Goal: Task Accomplishment & Management: Use online tool/utility

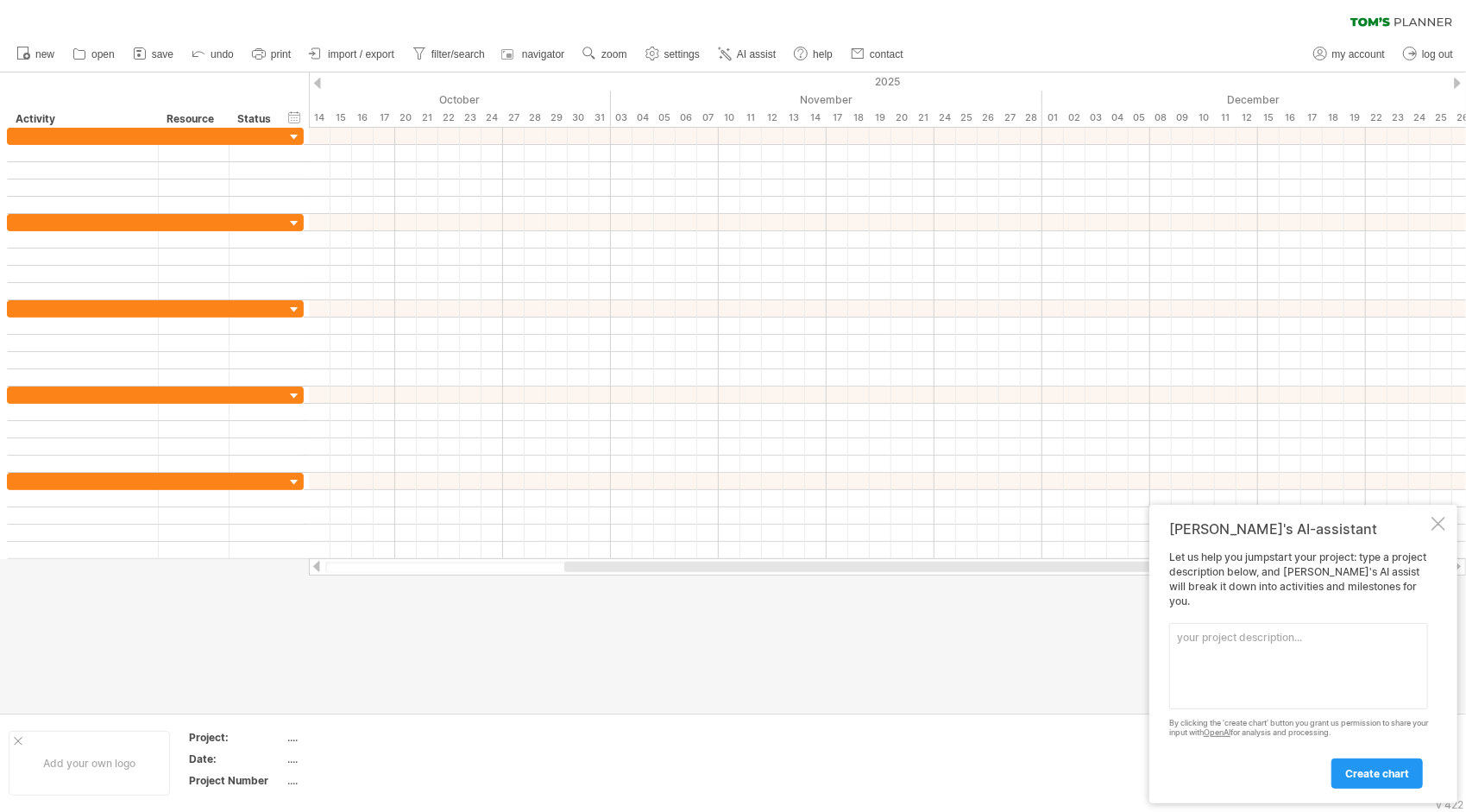
paste textarea "Hourly break down Create a [PERSON_NAME] chart for a proposed interior project,…"
type textarea "Hourly break down Create a [PERSON_NAME] chart for a proposed interior project,…"
click at [1377, 765] on link "create chart" at bounding box center [1377, 773] width 91 height 30
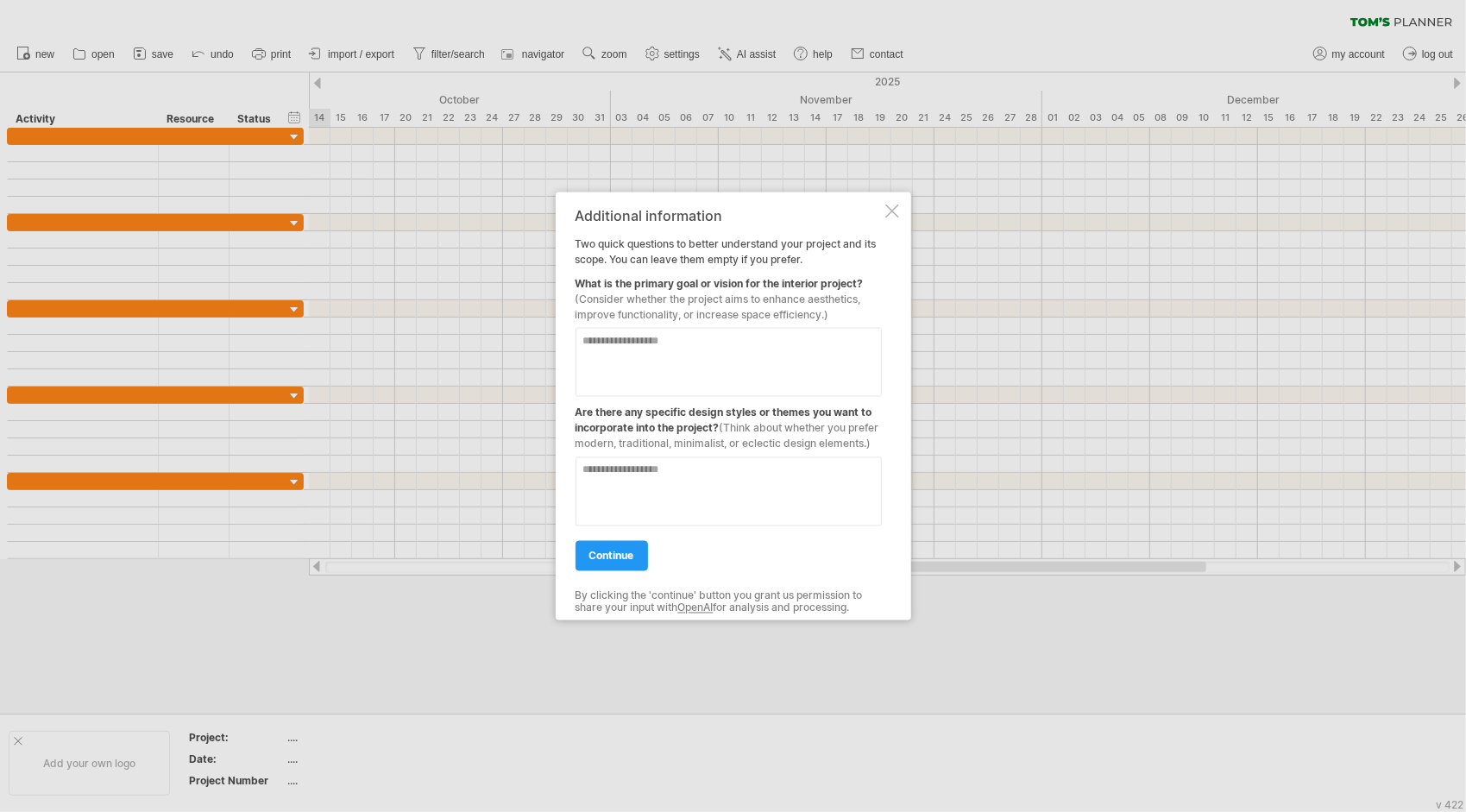
click at [657, 355] on textarea at bounding box center [728, 361] width 307 height 69
click at [631, 556] on span "continue" at bounding box center [611, 555] width 45 height 13
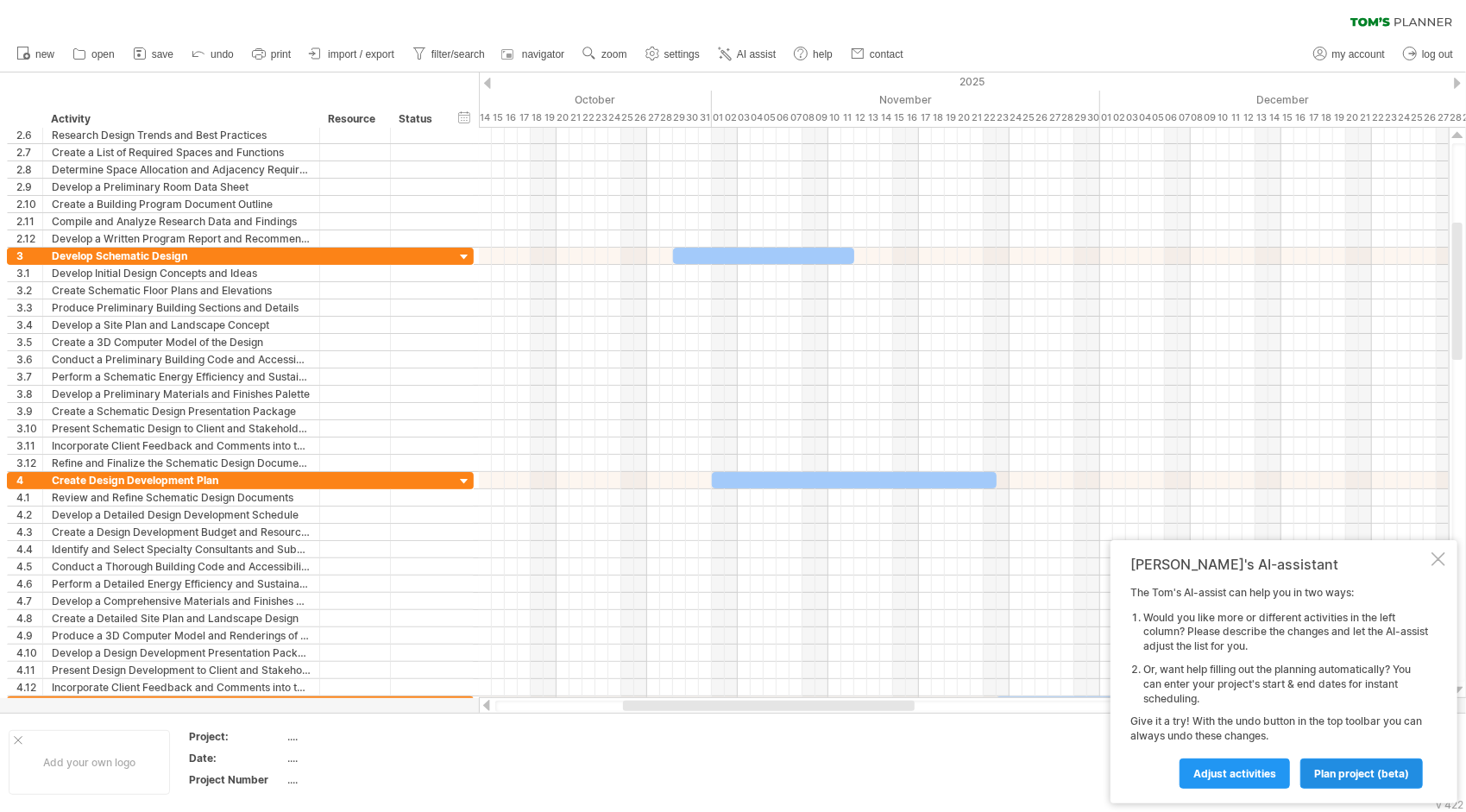
click at [1357, 774] on span "plan project (beta)" at bounding box center [1361, 773] width 95 height 13
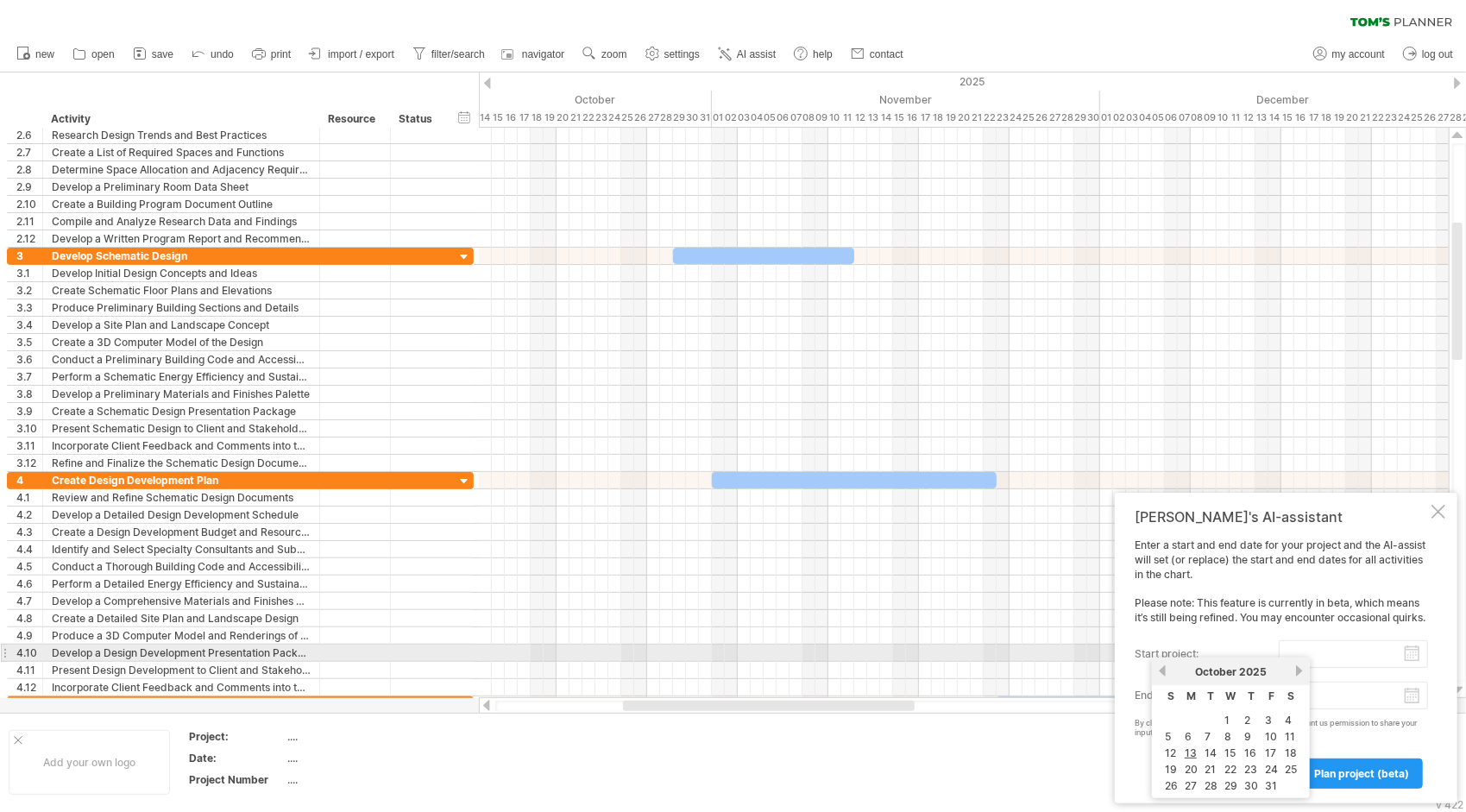
click at [1338, 644] on input "start project:" at bounding box center [1354, 654] width 149 height 28
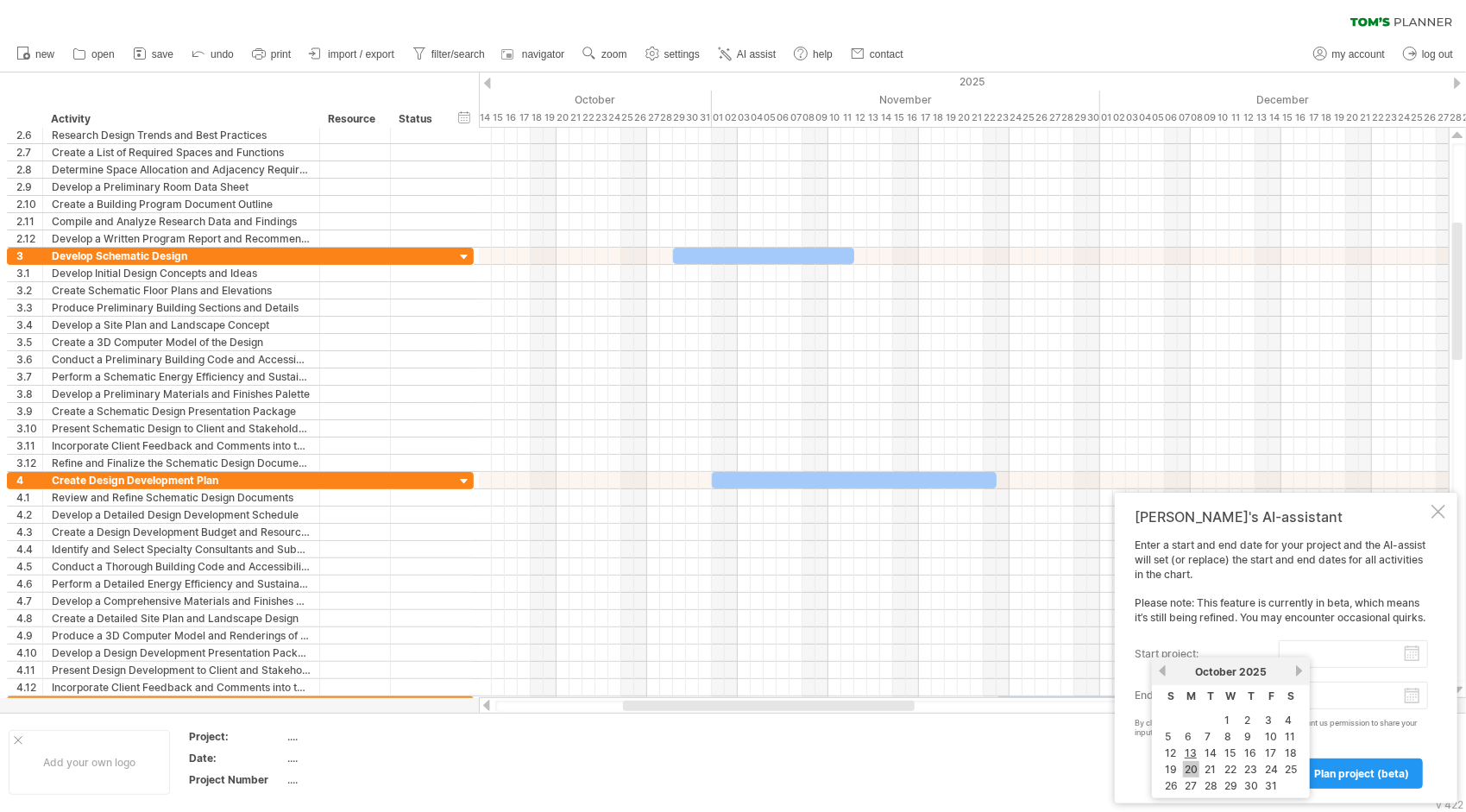
click at [1193, 763] on link "20" at bounding box center [1192, 770] width 17 height 17
type input "********"
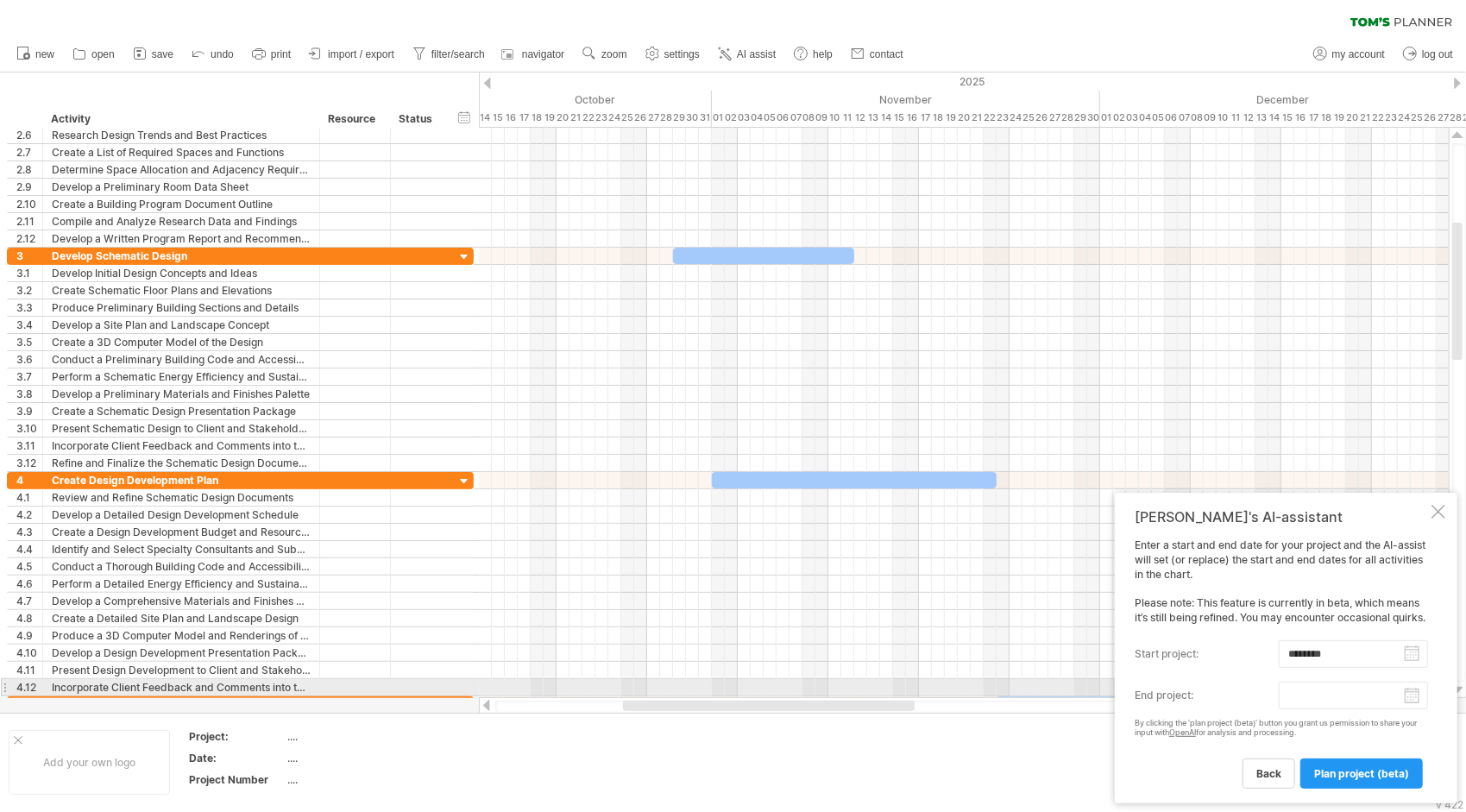
click at [1410, 696] on body "progress(100%) Trying to reach [DOMAIN_NAME] Connected again... 0% clear filter…" at bounding box center [733, 408] width 1466 height 816
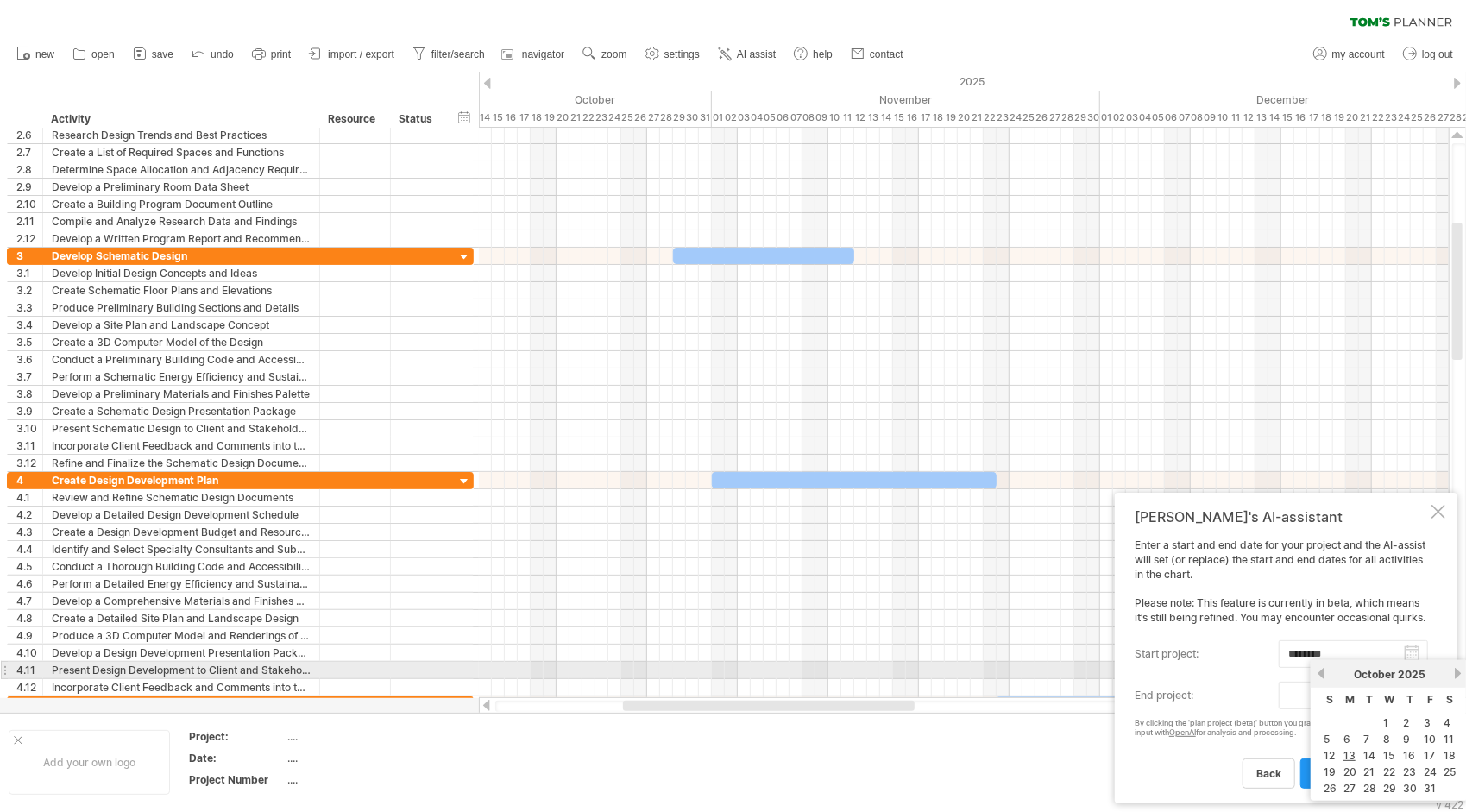
click at [1453, 669] on link "next" at bounding box center [1458, 674] width 13 height 13
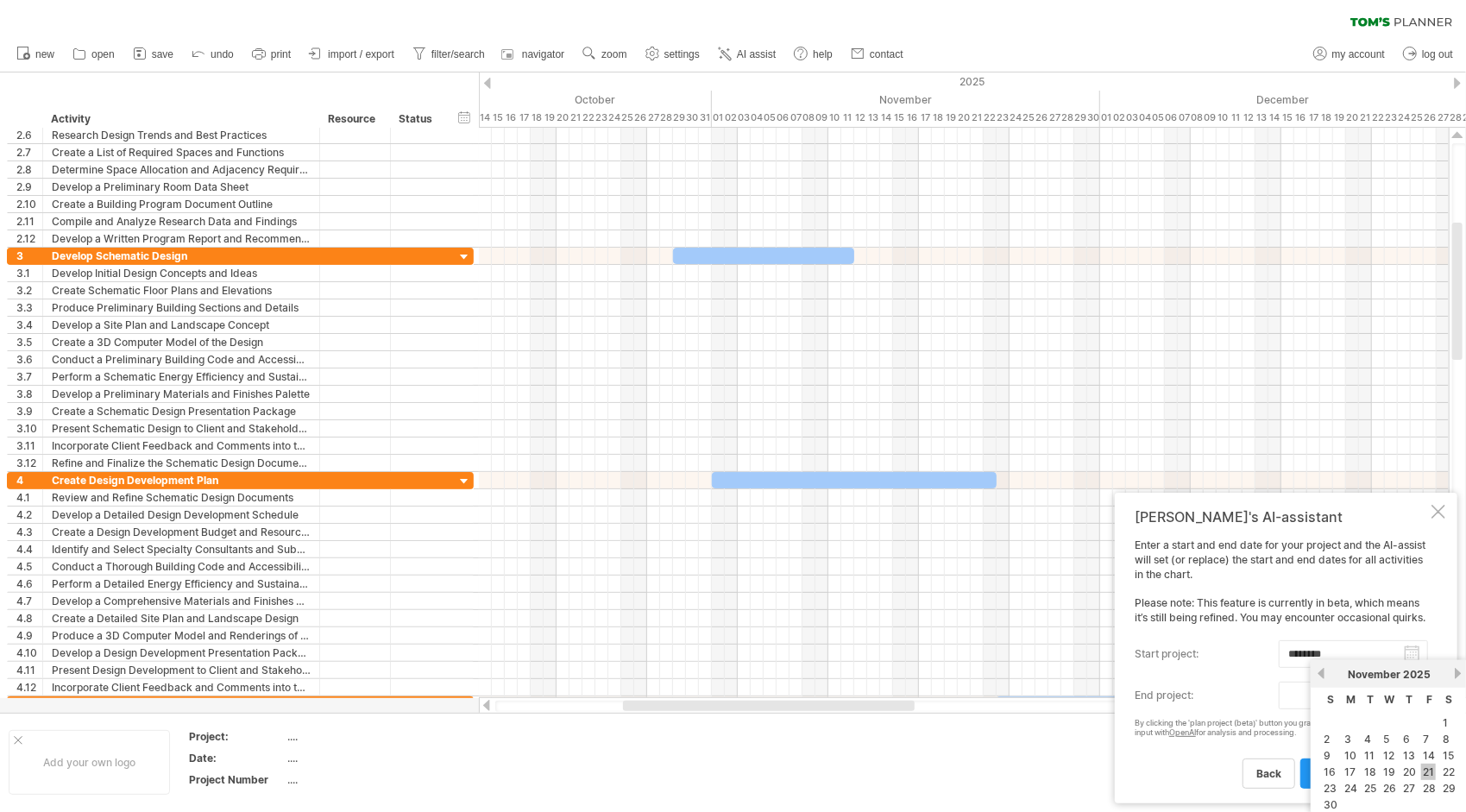
click at [1432, 767] on link "21" at bounding box center [1429, 771] width 15 height 17
type input "********"
click at [1364, 766] on link "plan project (beta)" at bounding box center [1361, 773] width 122 height 30
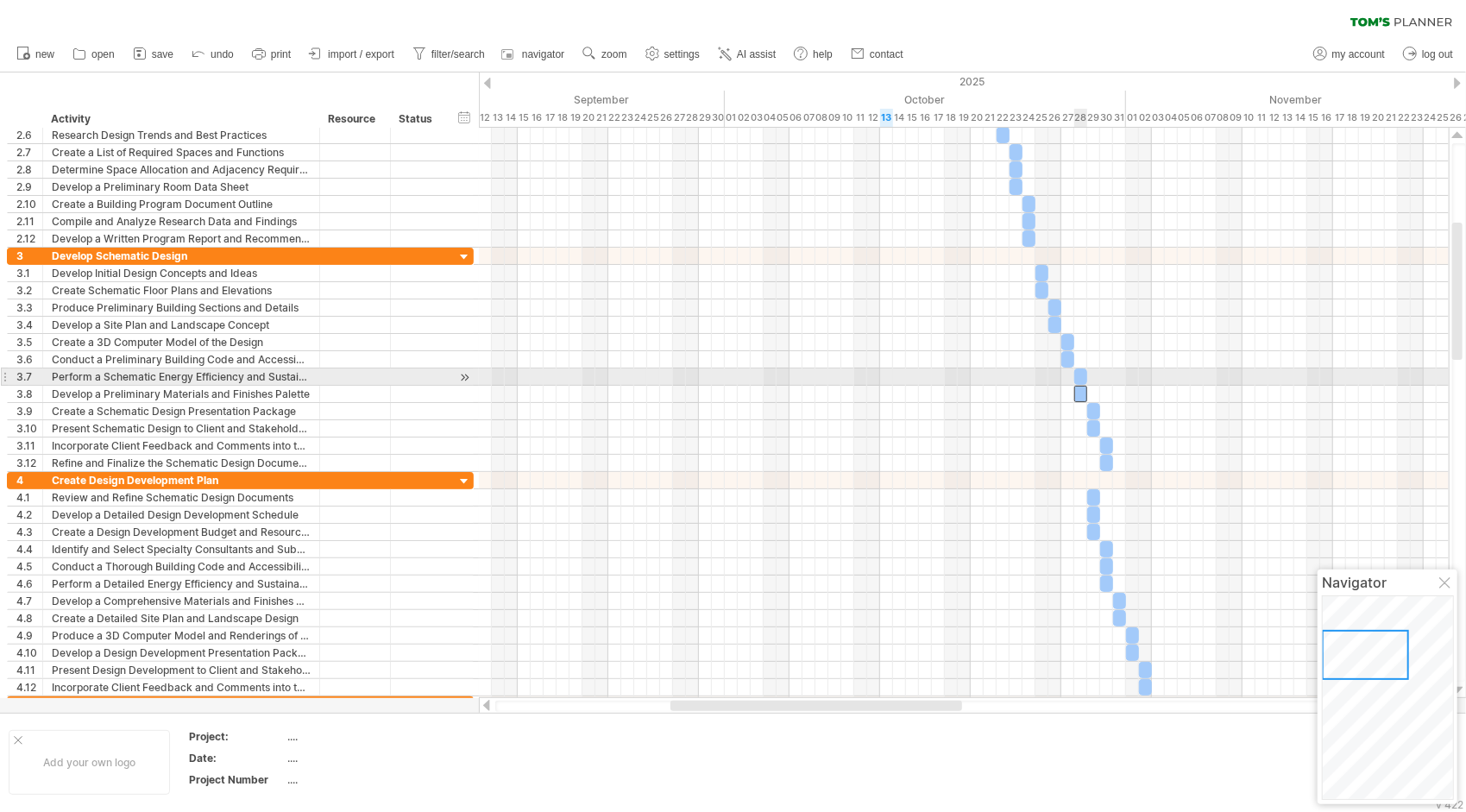
click at [1080, 386] on div at bounding box center [1081, 394] width 13 height 17
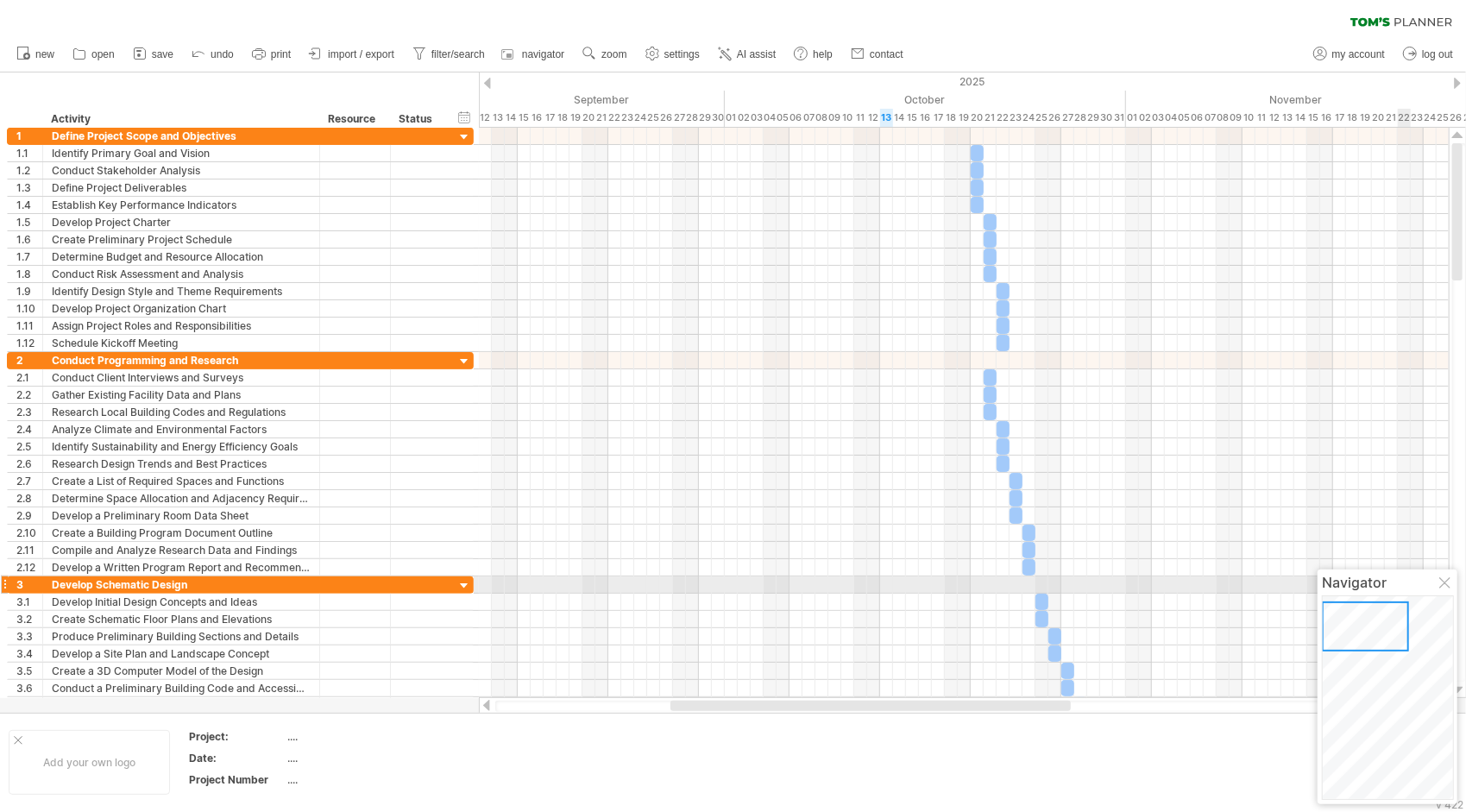
click at [1450, 586] on div at bounding box center [1446, 584] width 14 height 14
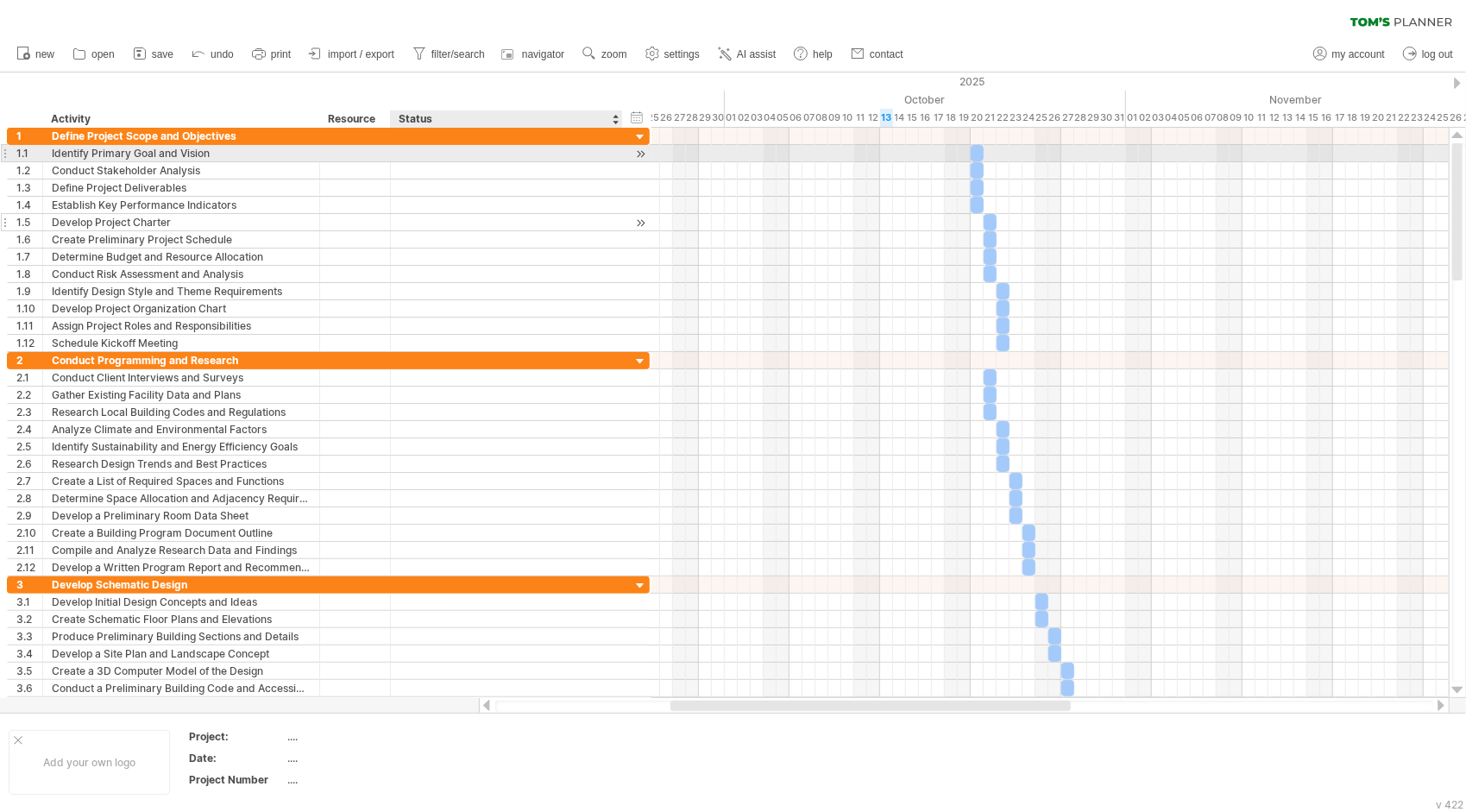
drag, startPoint x: 440, startPoint y: 156, endPoint x: 667, endPoint y: 213, distance: 234.0
click at [650, 213] on div "**********" at bounding box center [328, 240] width 643 height 225
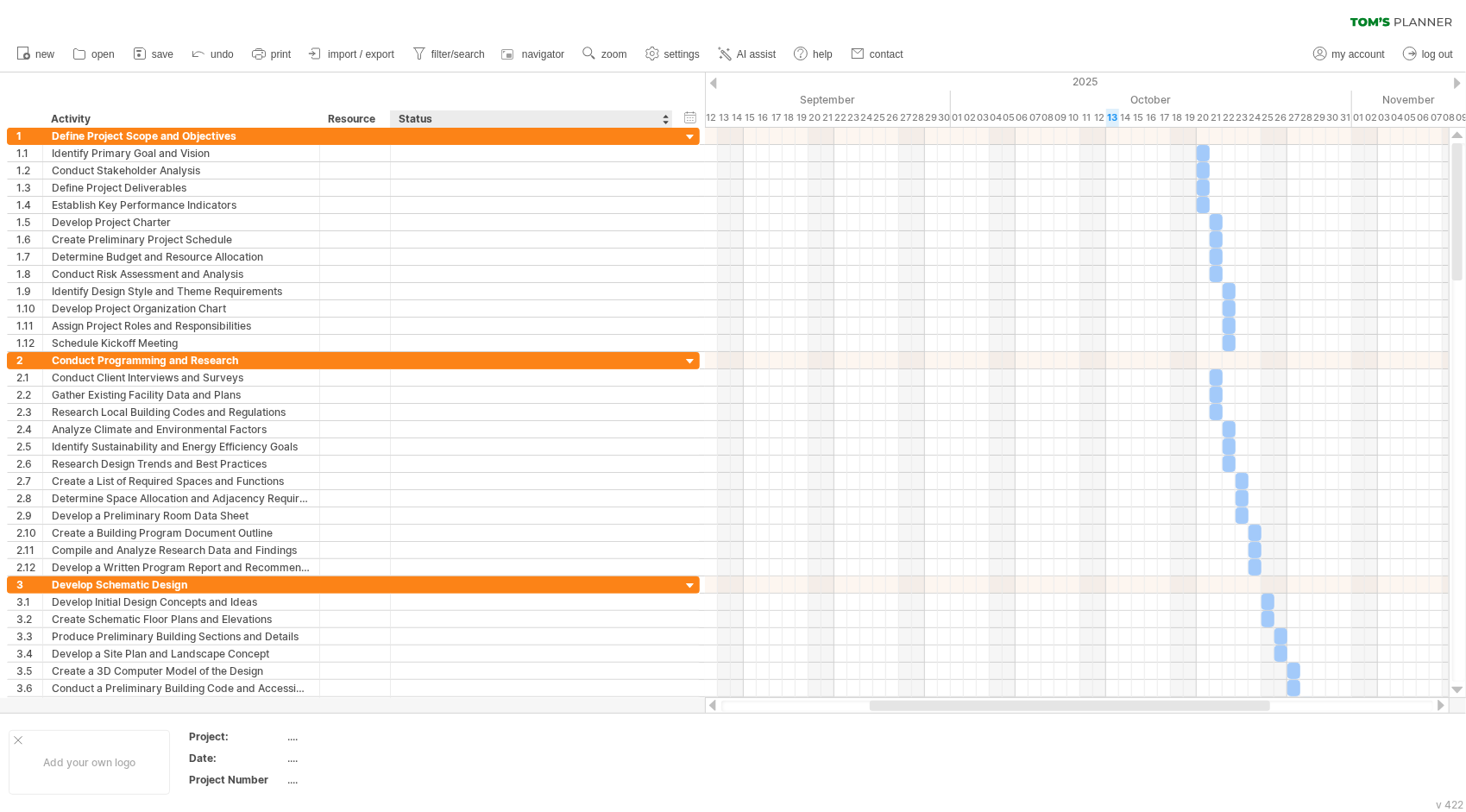
drag, startPoint x: 710, startPoint y: 82, endPoint x: 671, endPoint y: 89, distance: 39.6
click at [671, 89] on div "Trying to reach [DOMAIN_NAME] Connected again... 0% clear filter new 1" at bounding box center [733, 406] width 1466 height 812
drag, startPoint x: 704, startPoint y: 103, endPoint x: 668, endPoint y: 103, distance: 36.0
click at [668, 103] on div "hide start/end/duration show start/end/duration ******** Activity ******** Reso…" at bounding box center [353, 100] width 705 height 55
drag, startPoint x: 689, startPoint y: 369, endPoint x: 628, endPoint y: 365, distance: 61.1
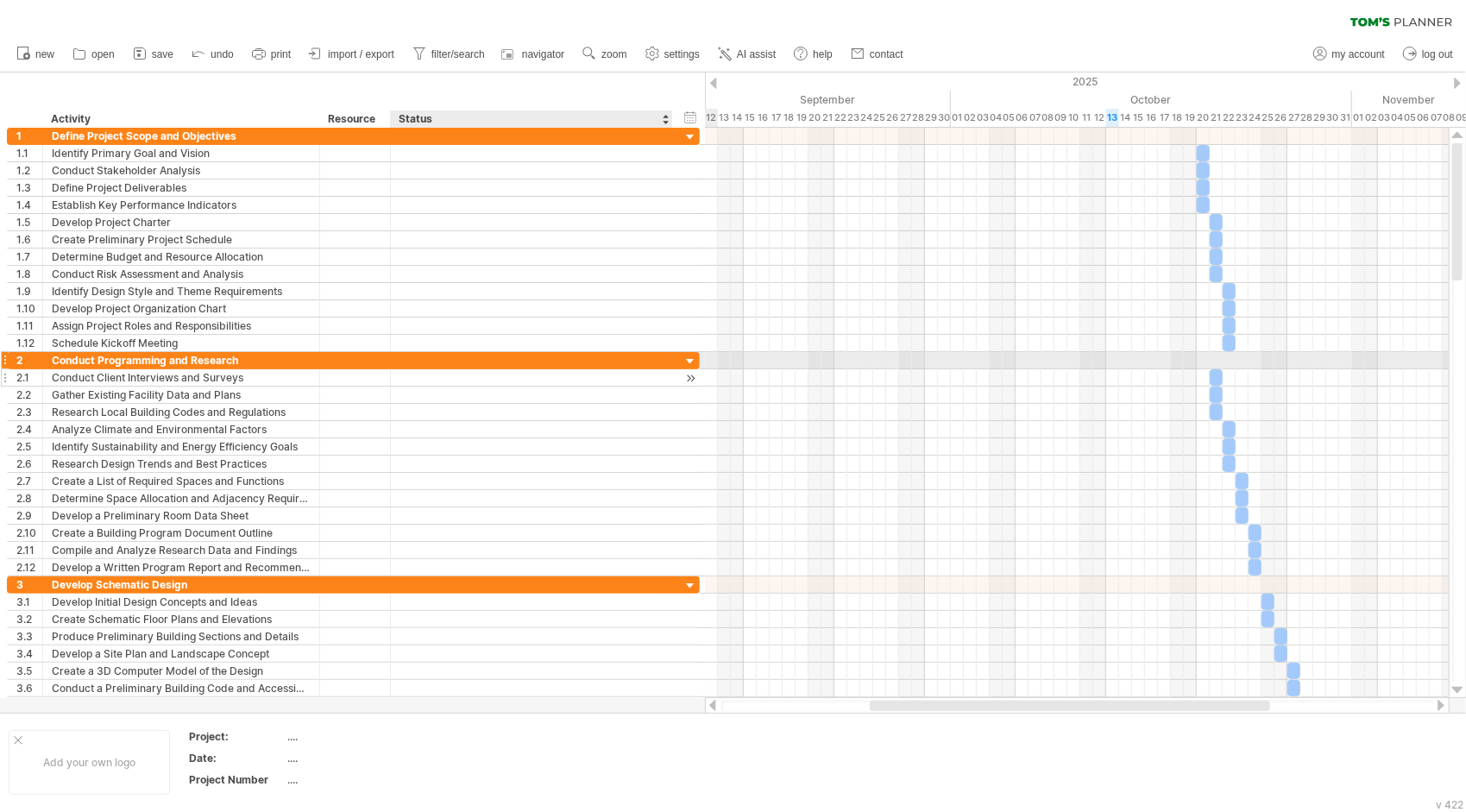
click at [628, 369] on div "**********" at bounding box center [353, 377] width 693 height 17
click at [713, 80] on div at bounding box center [713, 83] width 6 height 11
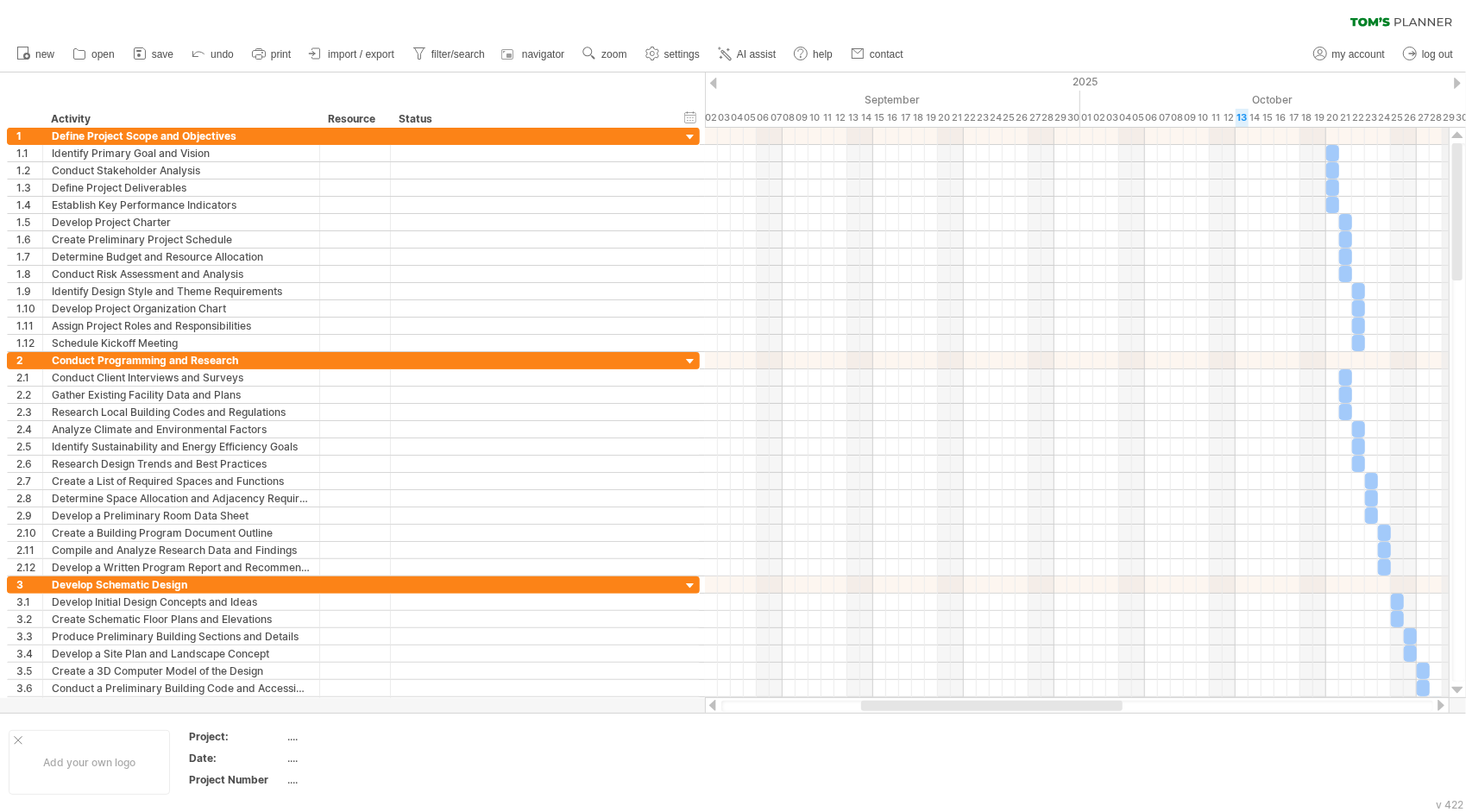
click at [1452, 79] on div "2025" at bounding box center [815, 82] width 2913 height 18
click at [1463, 73] on div "2025" at bounding box center [815, 82] width 2913 height 18
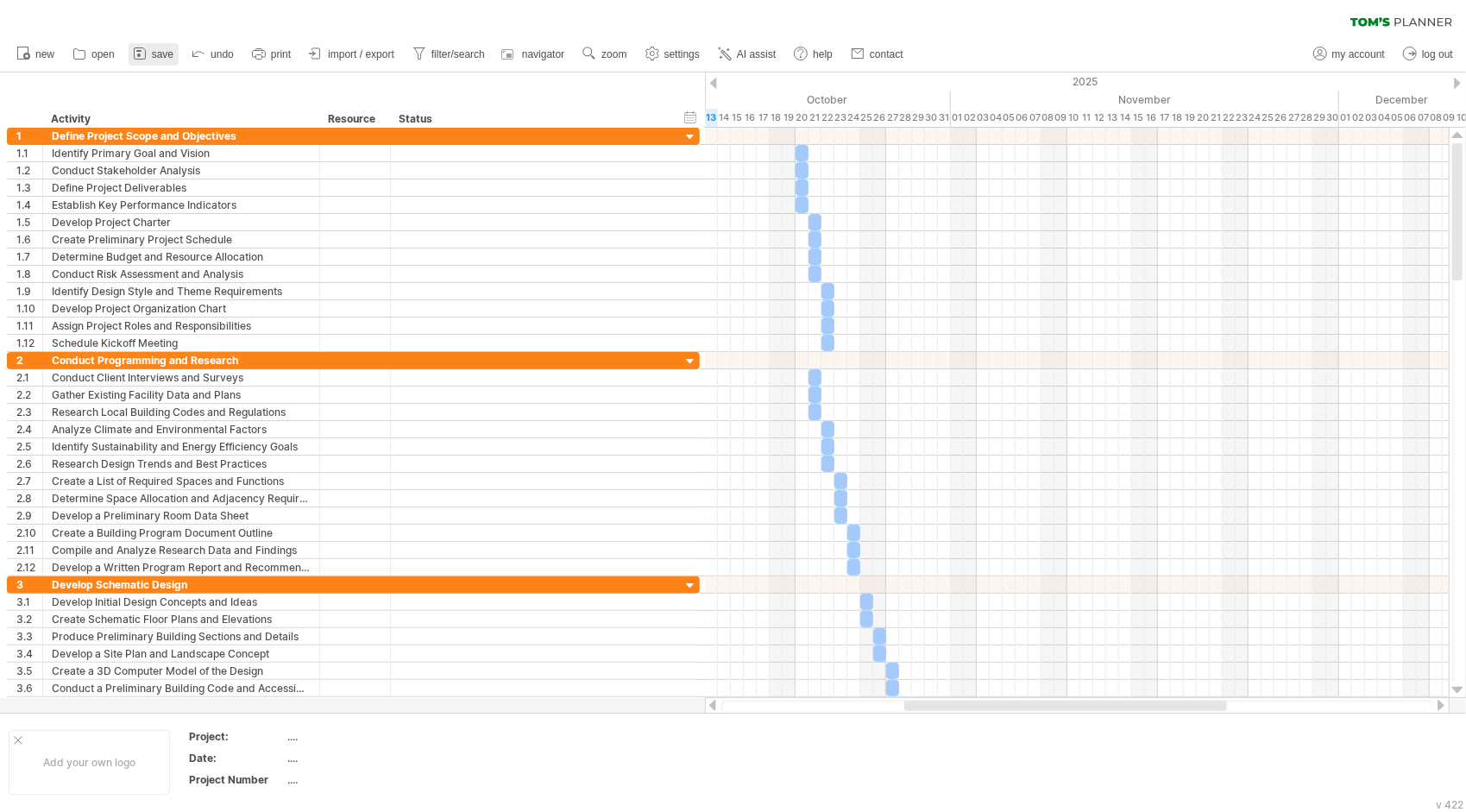
click at [173, 53] on span "save" at bounding box center [162, 53] width 21 height 12
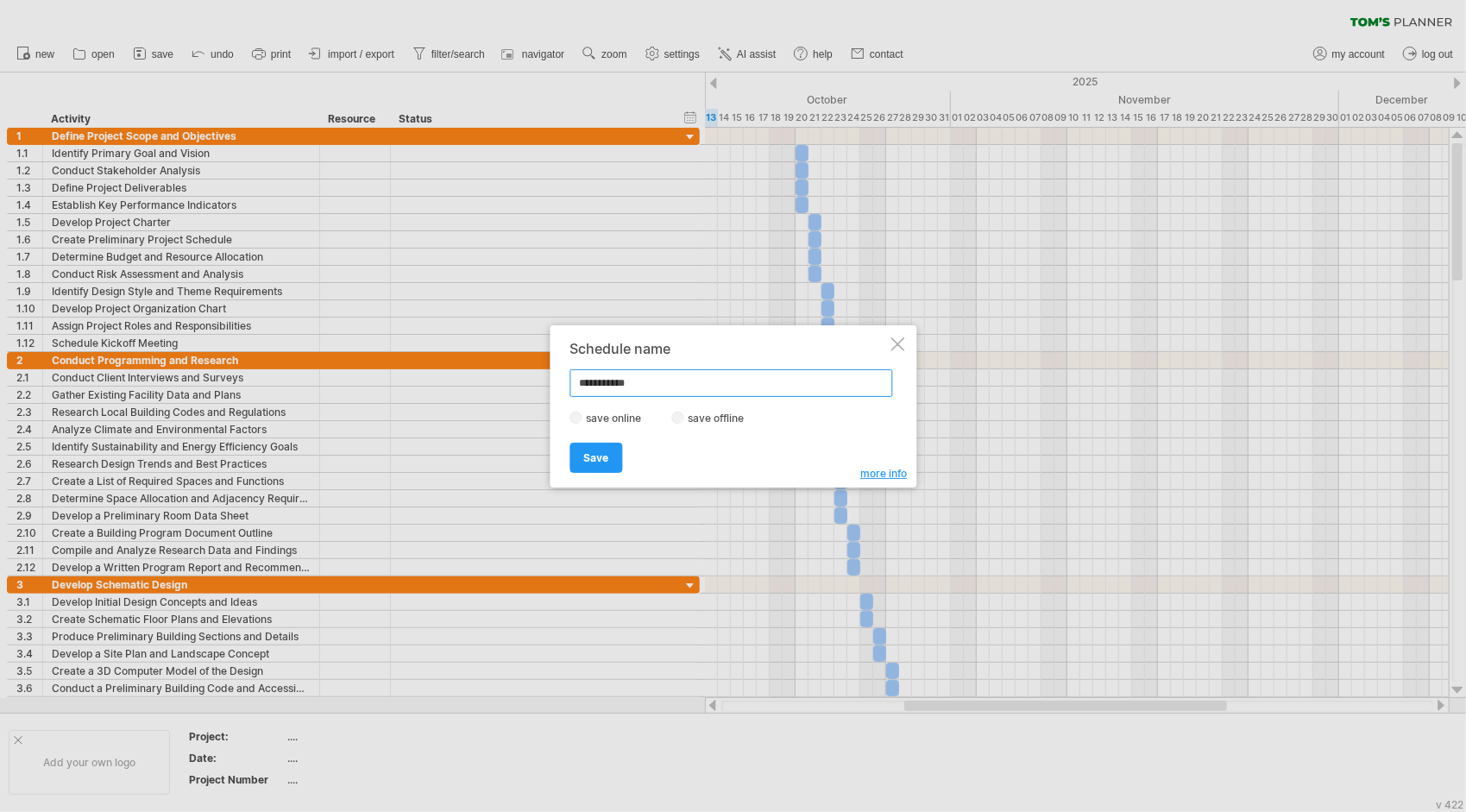
drag, startPoint x: 650, startPoint y: 383, endPoint x: 531, endPoint y: 381, distance: 119.0
click at [531, 381] on div "Trying to reach [DOMAIN_NAME] Connected again... 0% clear filter new 1" at bounding box center [733, 406] width 1466 height 812
type input "**********"
click at [594, 459] on span "Save" at bounding box center [596, 458] width 25 height 13
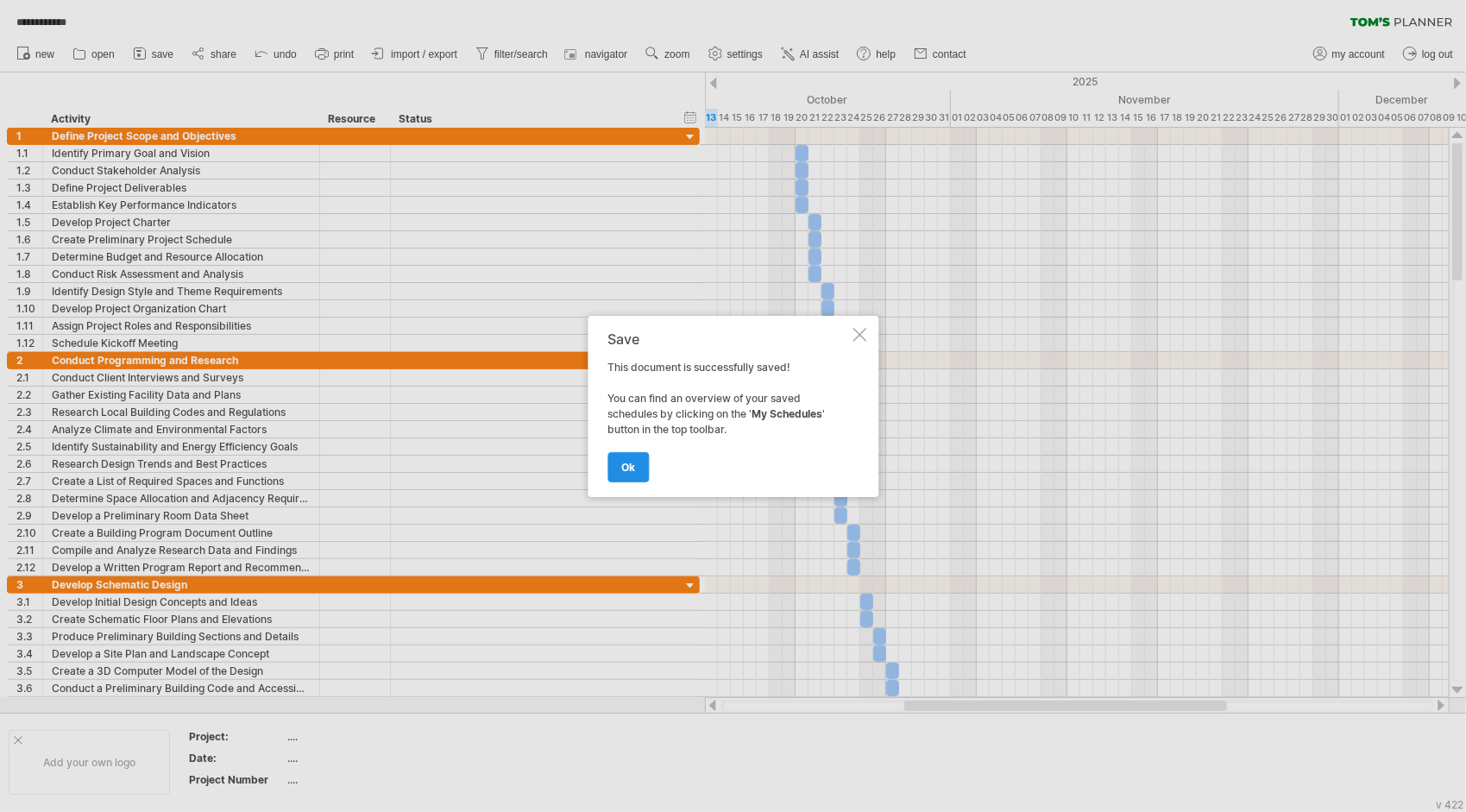
click at [634, 470] on span "ok" at bounding box center [628, 468] width 14 height 13
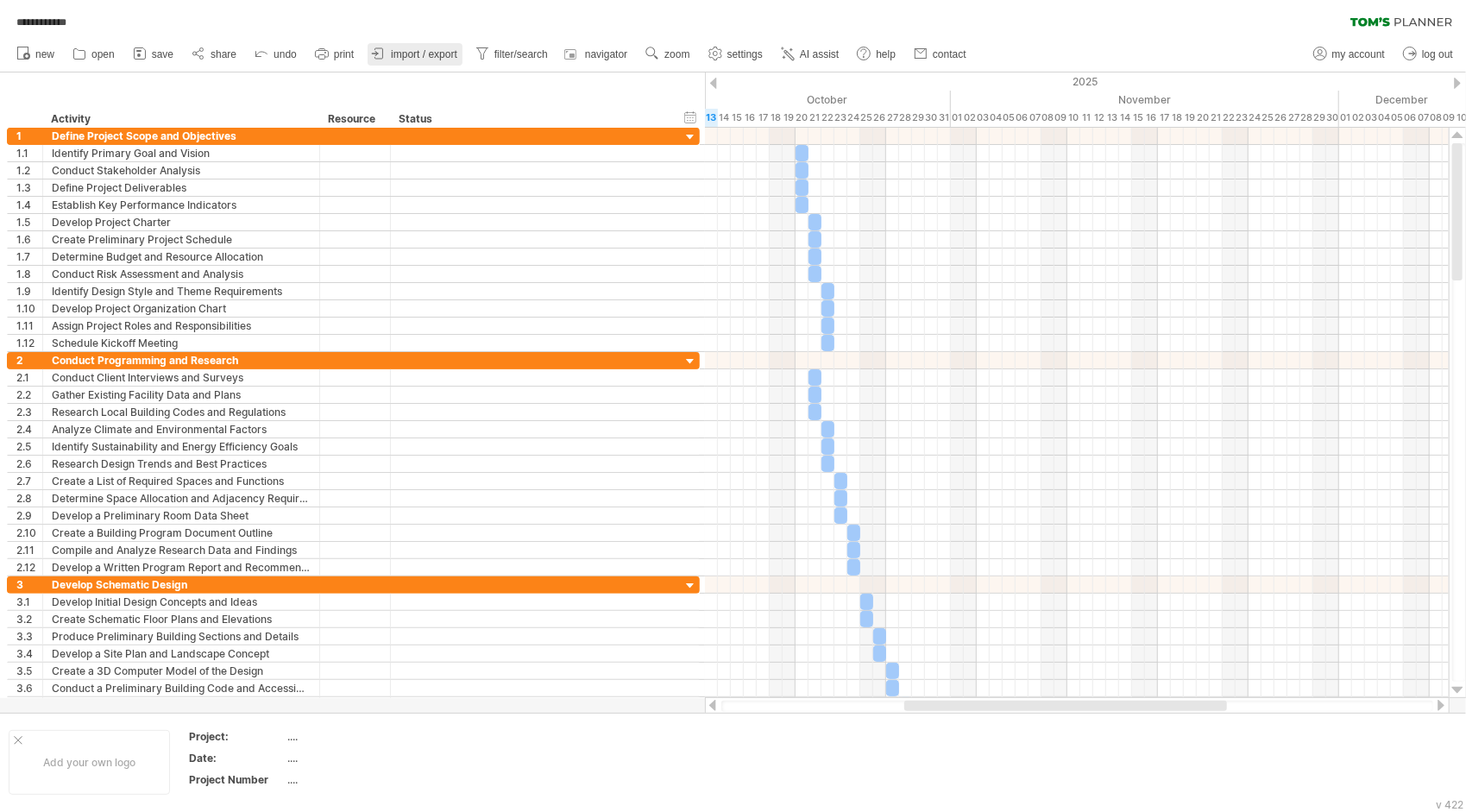
click at [426, 50] on span "import / export" at bounding box center [425, 53] width 66 height 12
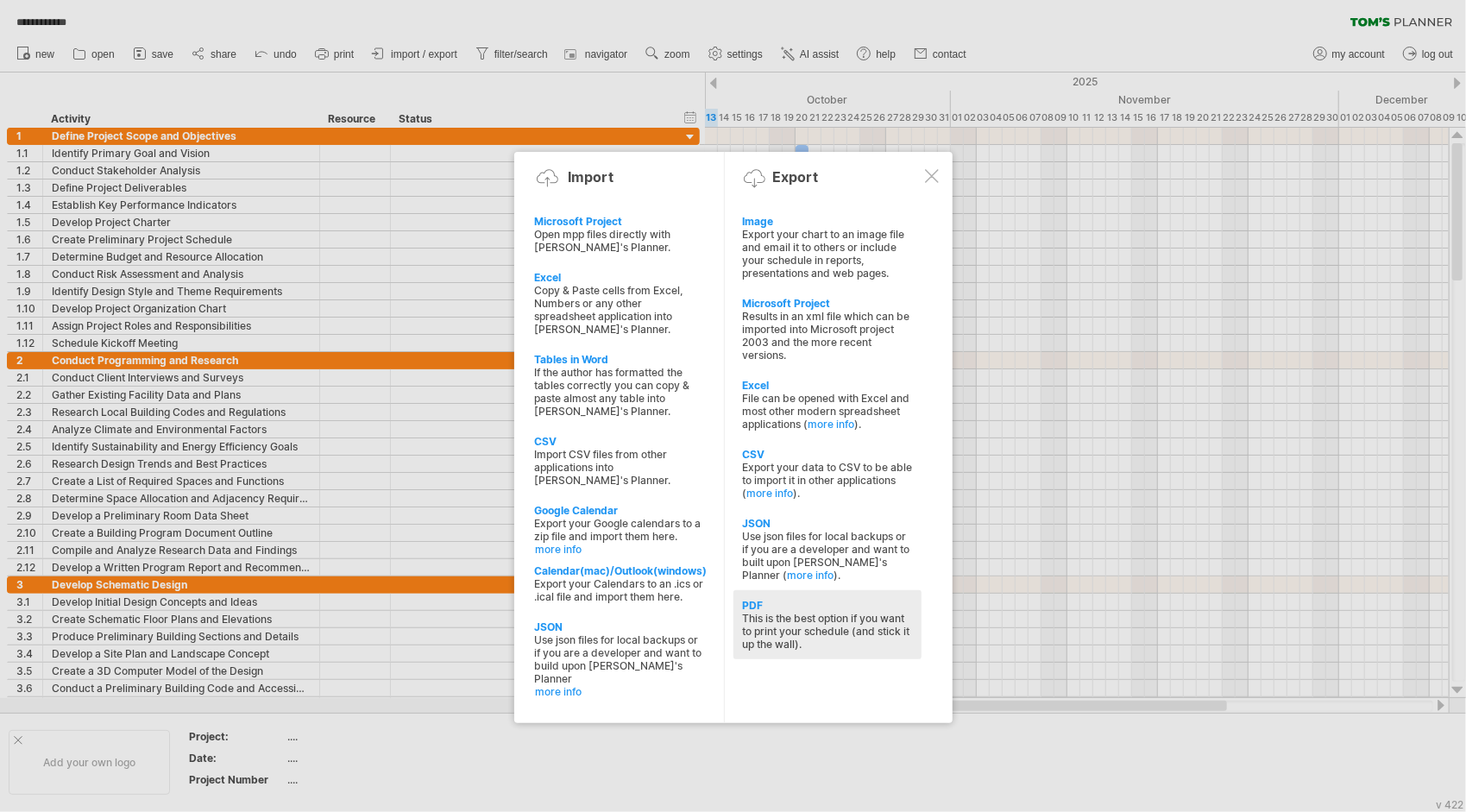
click at [810, 612] on div "This is the best option if you want to print your schedule (and stick it up the…" at bounding box center [828, 632] width 171 height 39
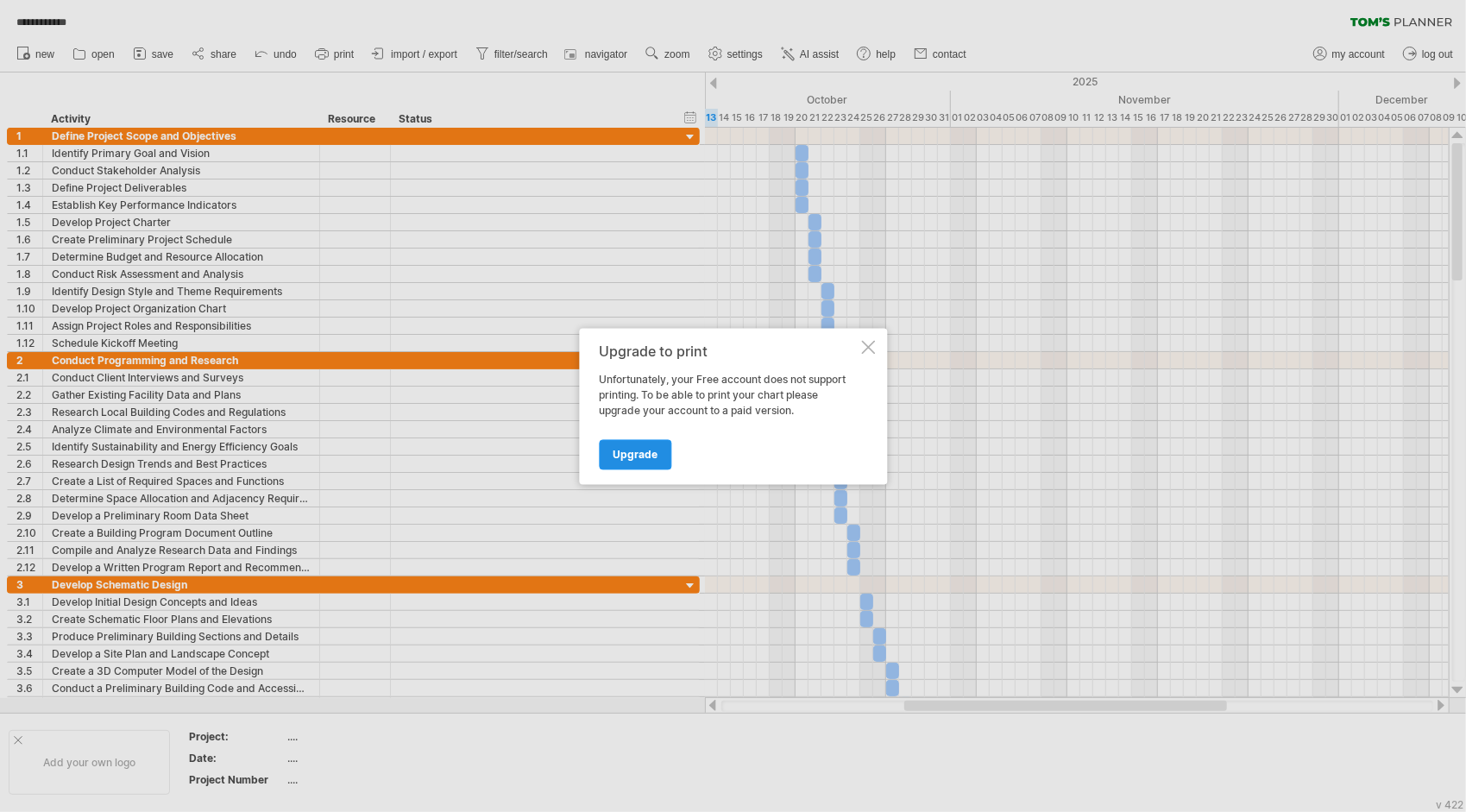
click at [648, 461] on link "Upgrade" at bounding box center [634, 454] width 73 height 30
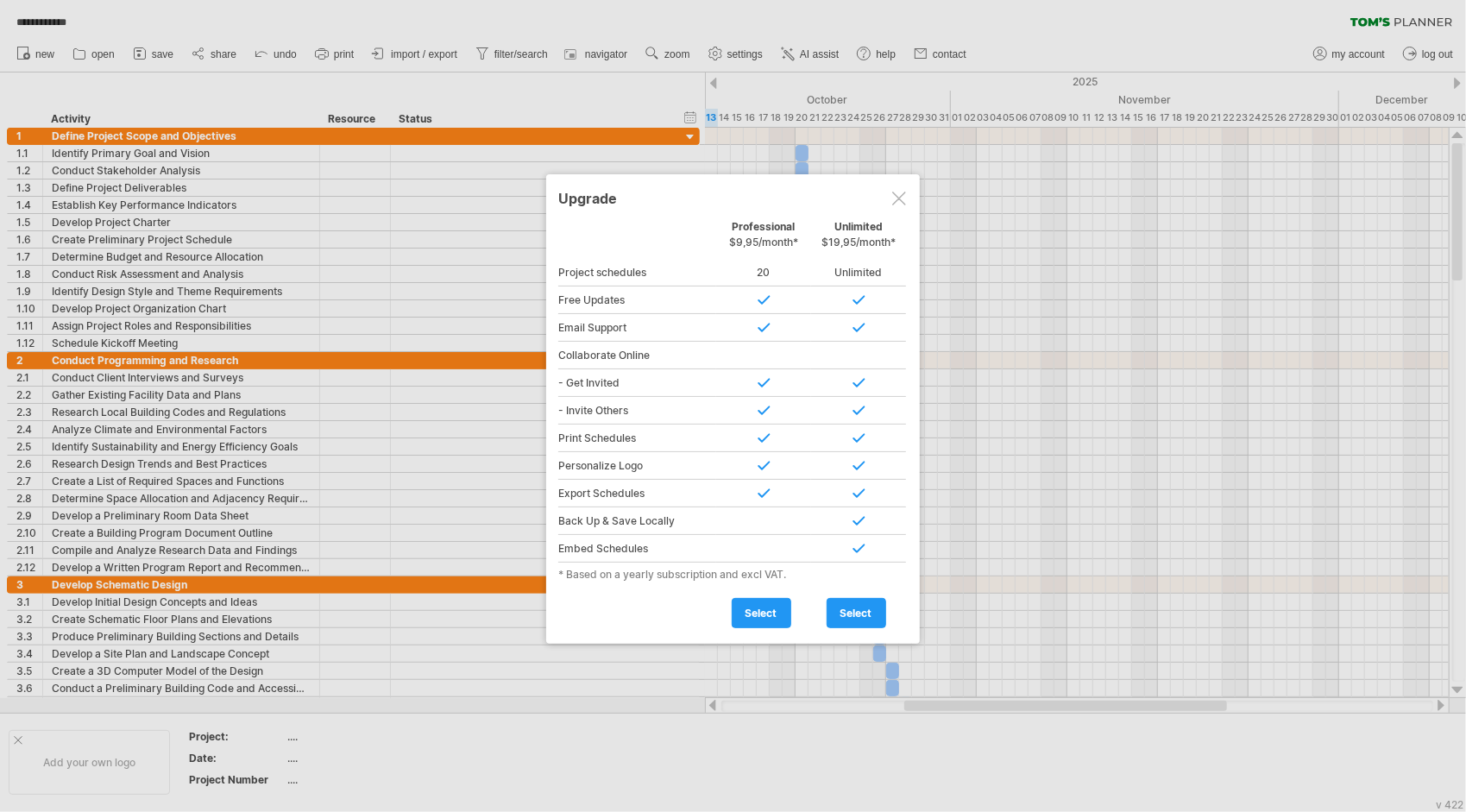
click at [894, 202] on div at bounding box center [899, 198] width 14 height 14
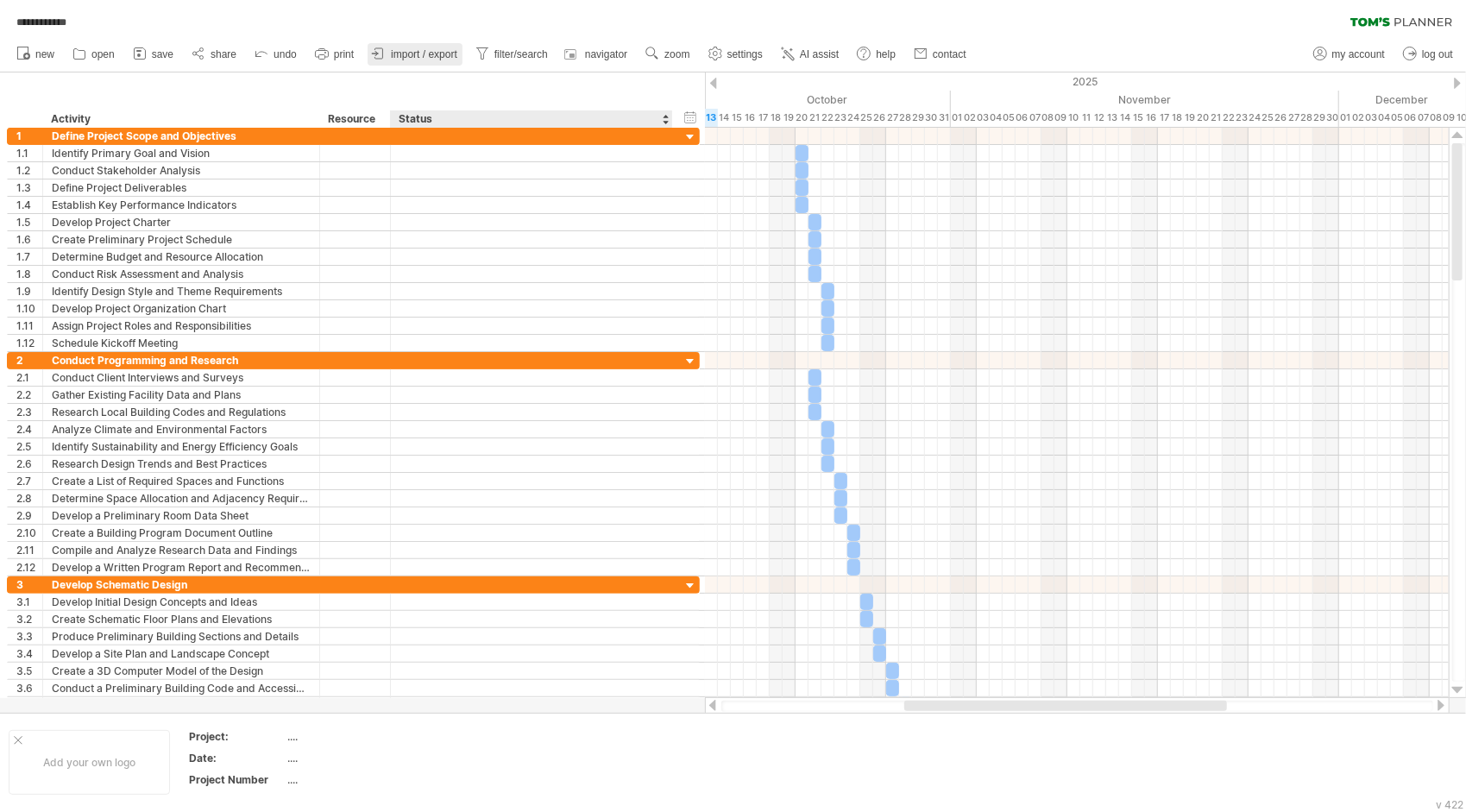
click at [429, 62] on link "import / export" at bounding box center [414, 54] width 95 height 22
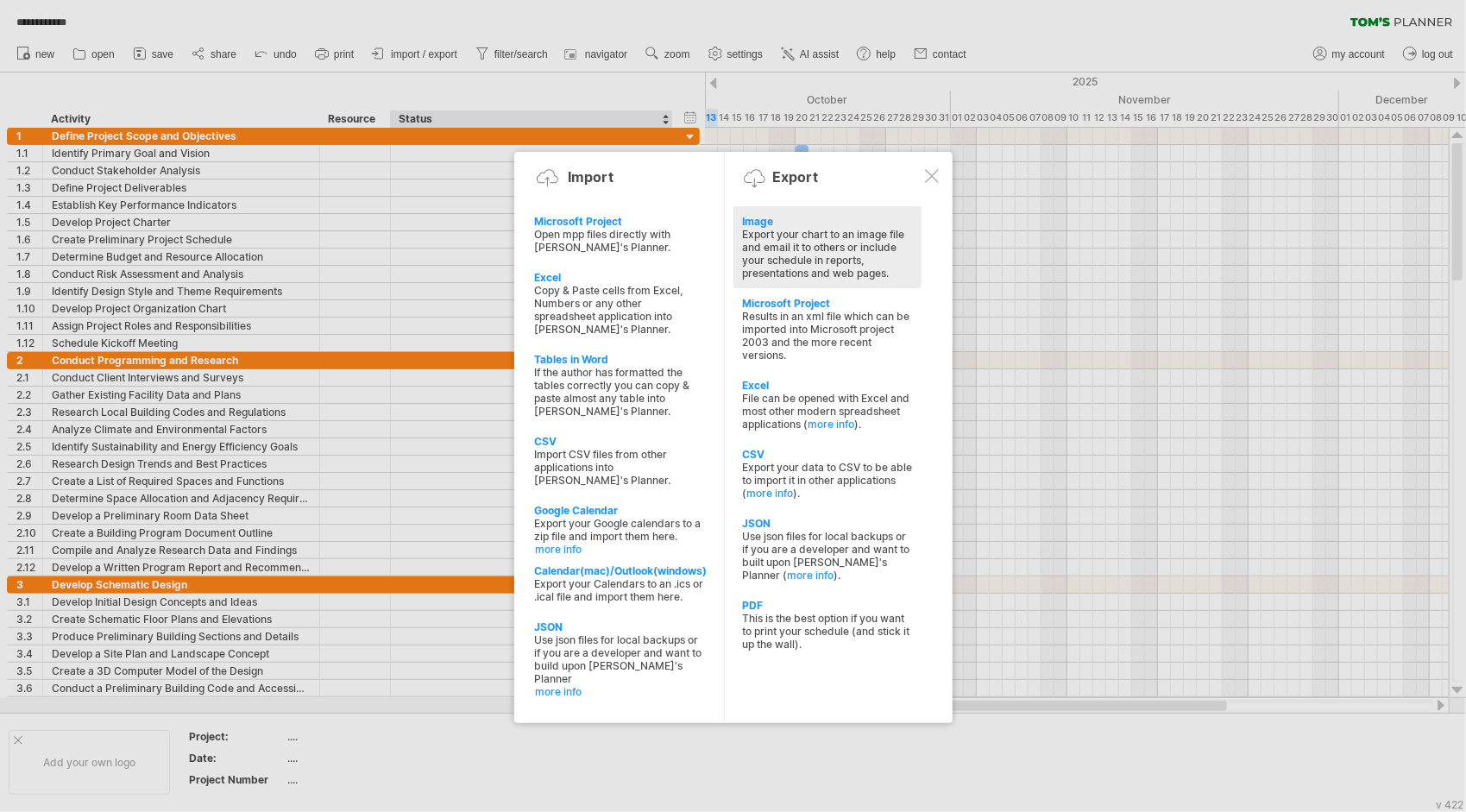
click at [797, 257] on div "Export your chart to an image file and email it to others or include your sched…" at bounding box center [828, 253] width 171 height 52
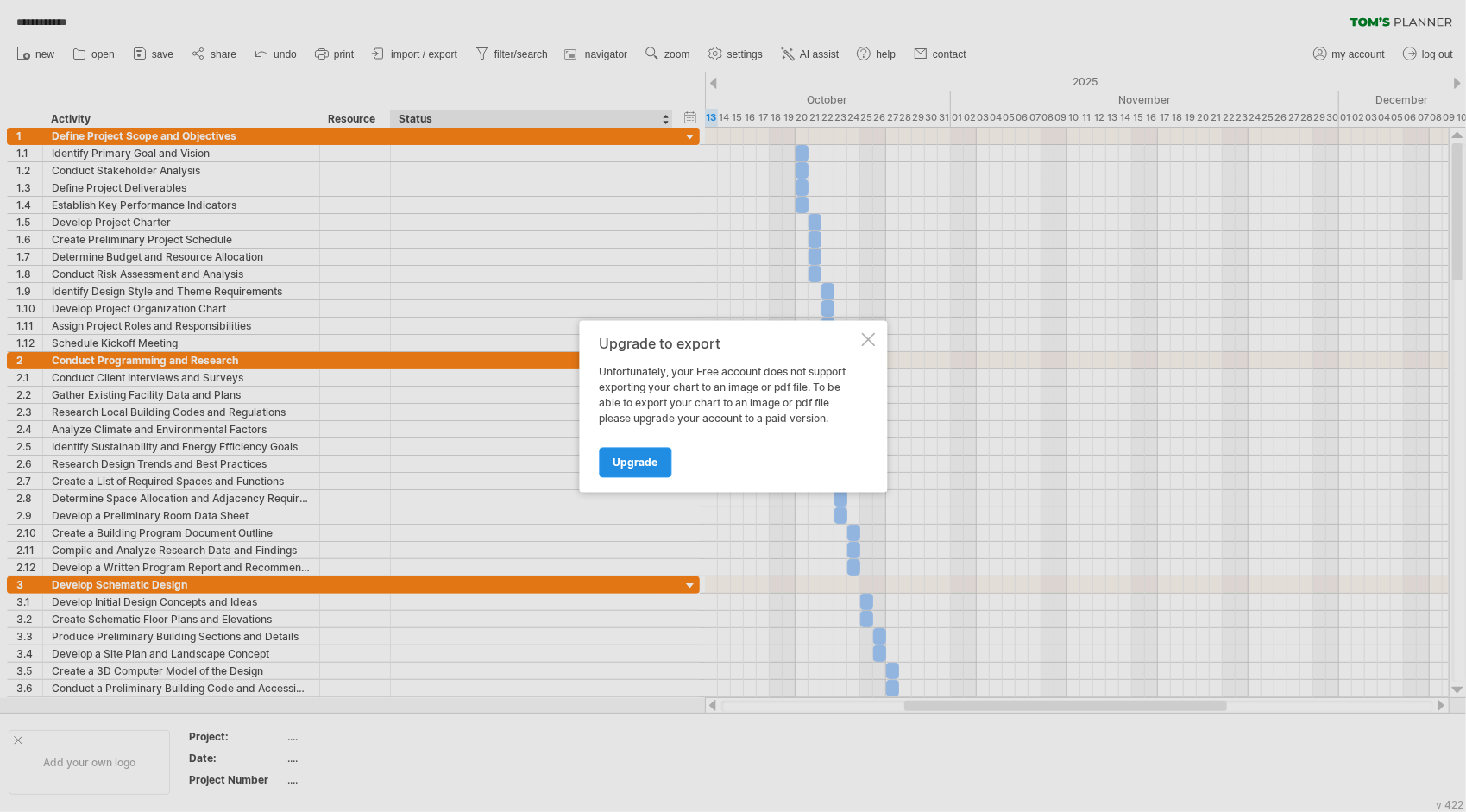
click at [646, 448] on link "Upgrade" at bounding box center [634, 462] width 73 height 30
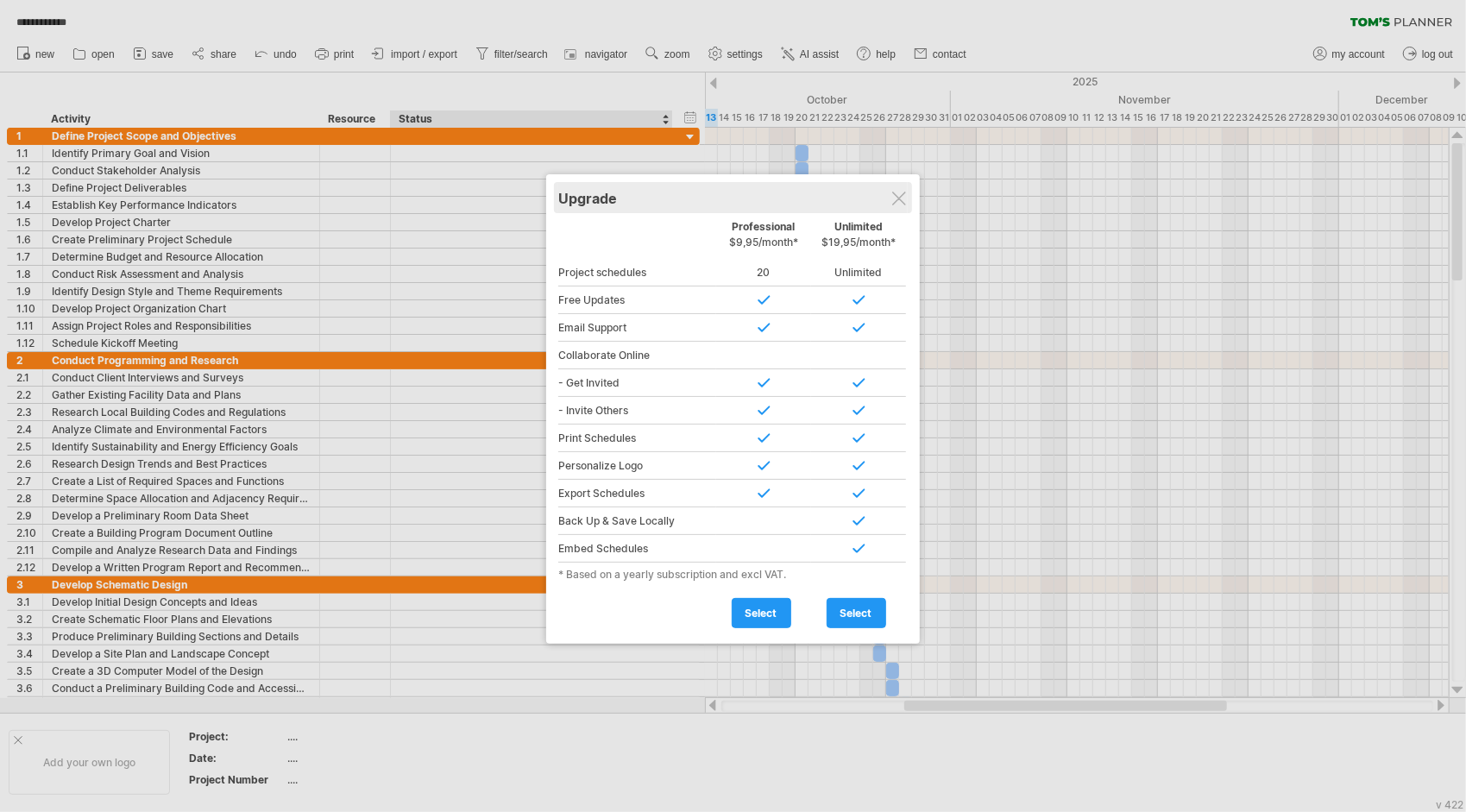
click at [890, 203] on div "Upgrade" at bounding box center [733, 198] width 350 height 31
click at [434, 61] on div at bounding box center [733, 406] width 1466 height 812
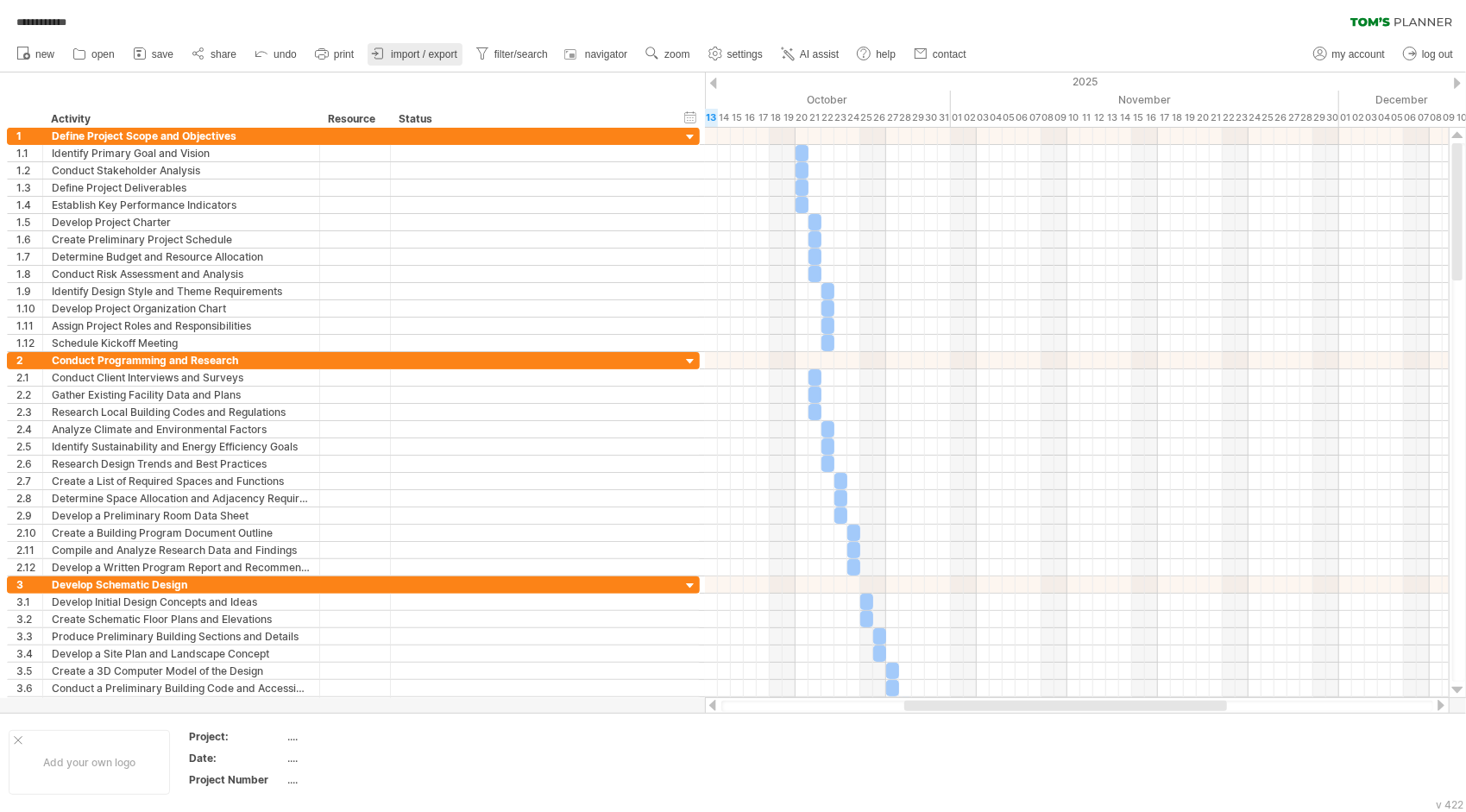
click at [397, 49] on span "import / export" at bounding box center [425, 53] width 66 height 12
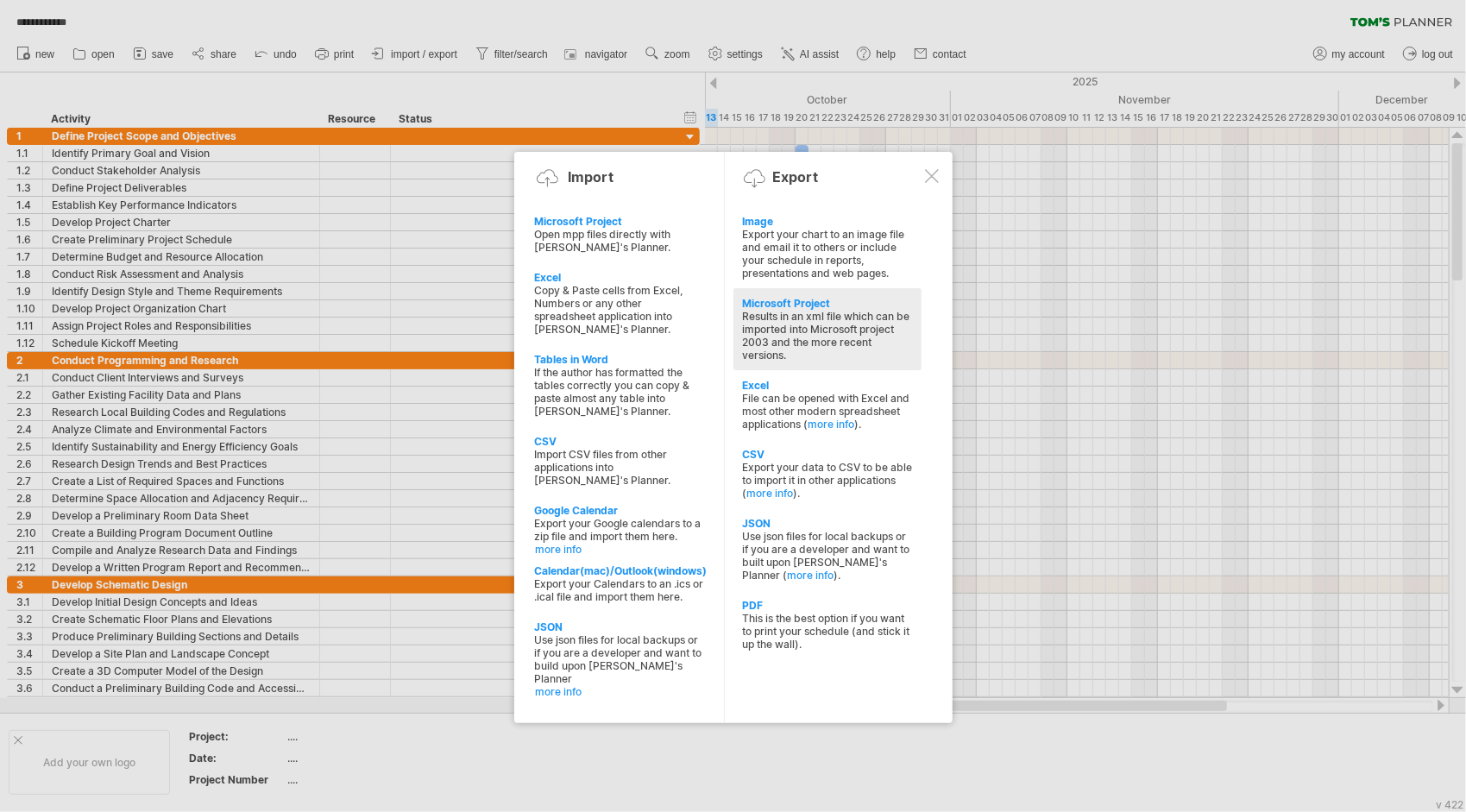
click at [833, 321] on div "Results in an xml file which can be imported into Microsoft project 2003 and th…" at bounding box center [828, 335] width 171 height 52
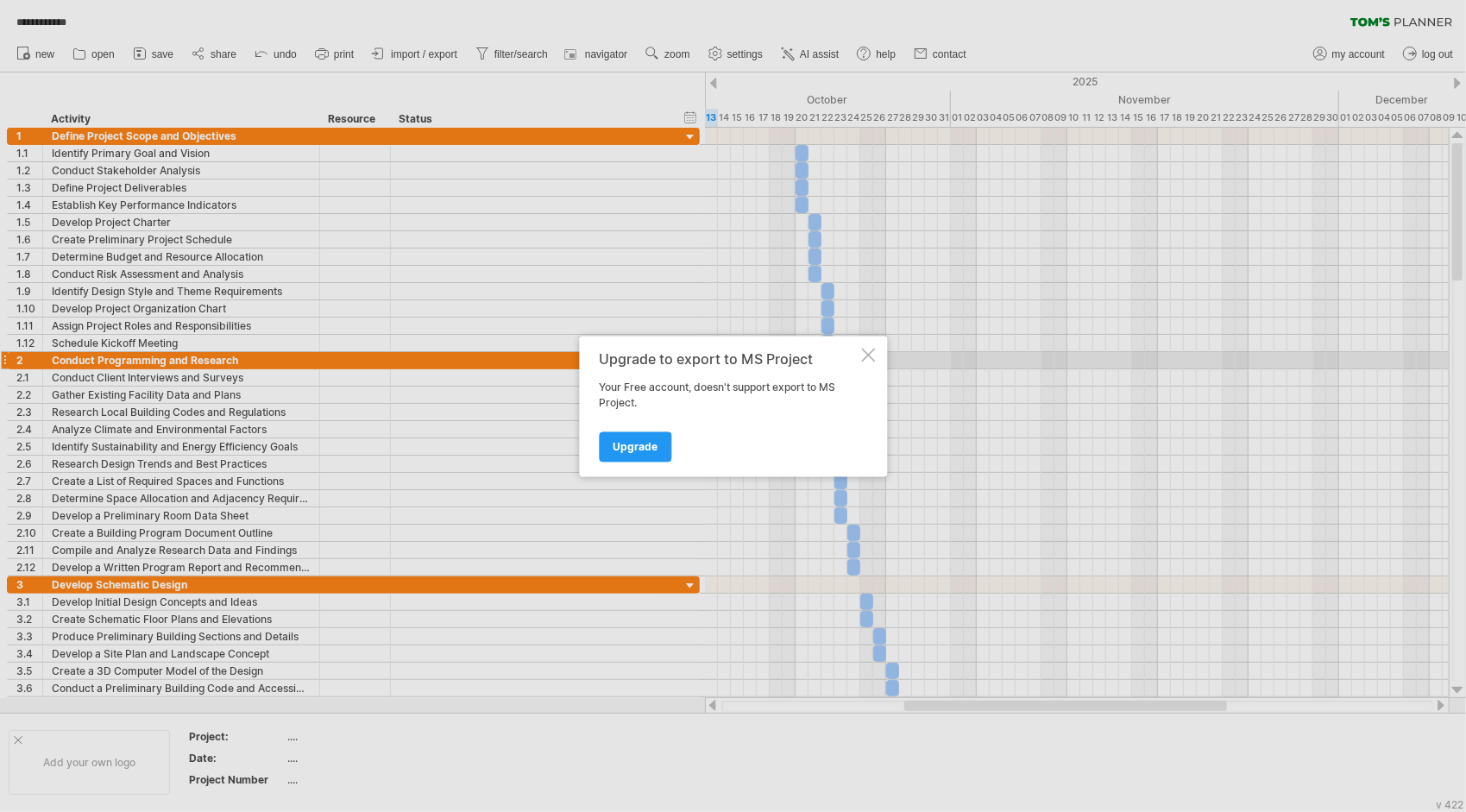
click at [867, 353] on div at bounding box center [867, 354] width 14 height 14
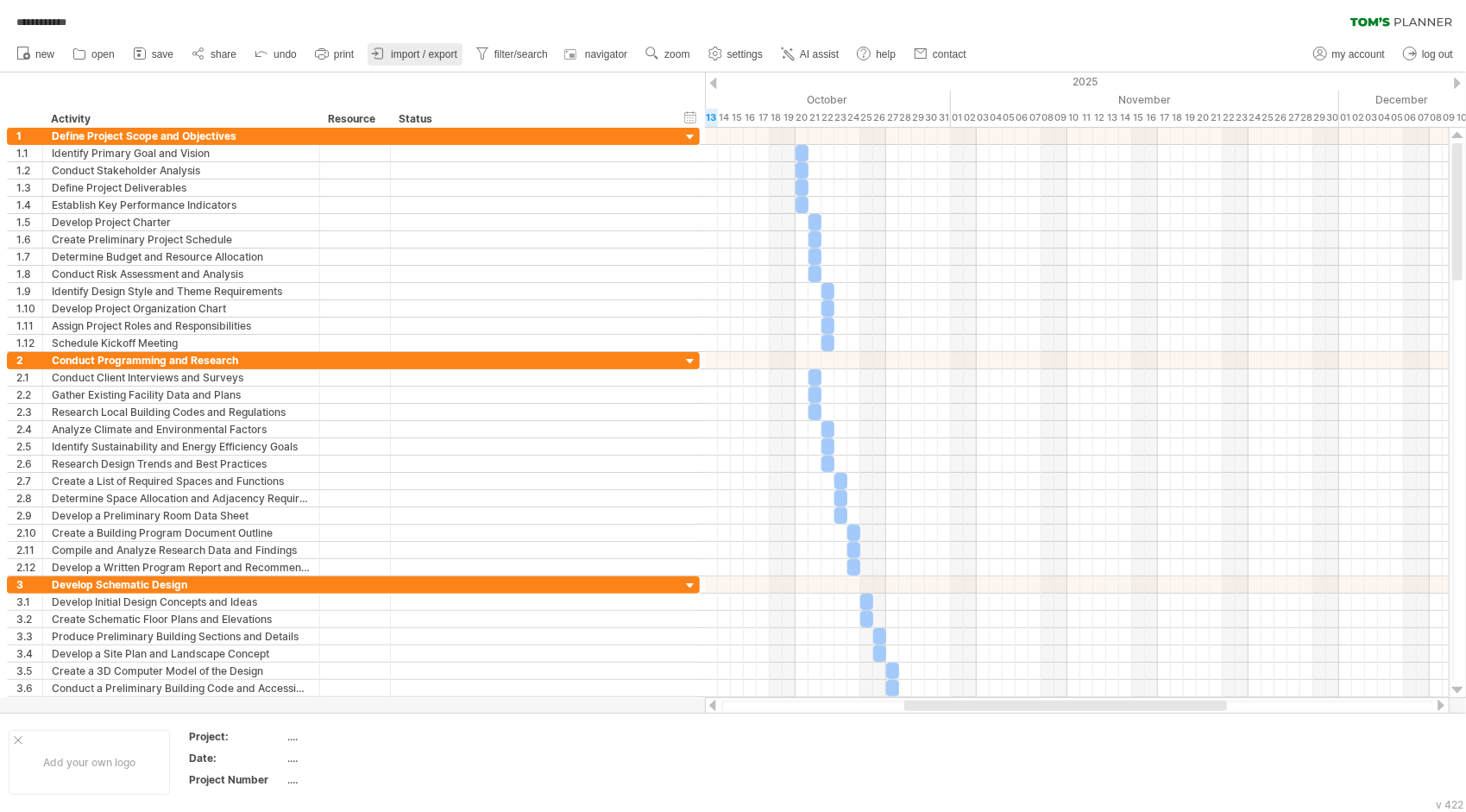
click at [436, 50] on span "import / export" at bounding box center [425, 53] width 66 height 12
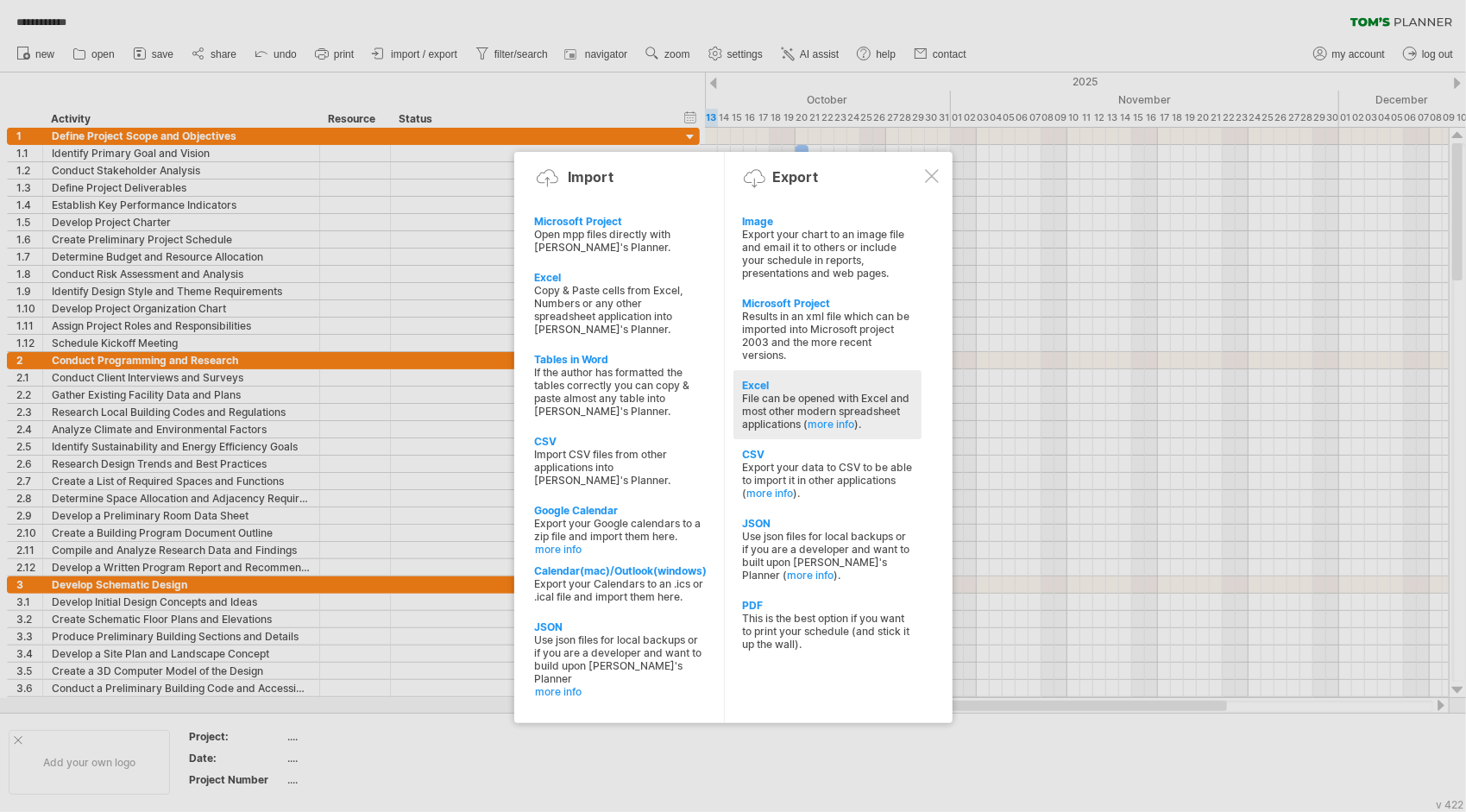
click at [768, 392] on div "File can be opened with Excel and most other modern spreadsheet applications ( …" at bounding box center [828, 412] width 171 height 39
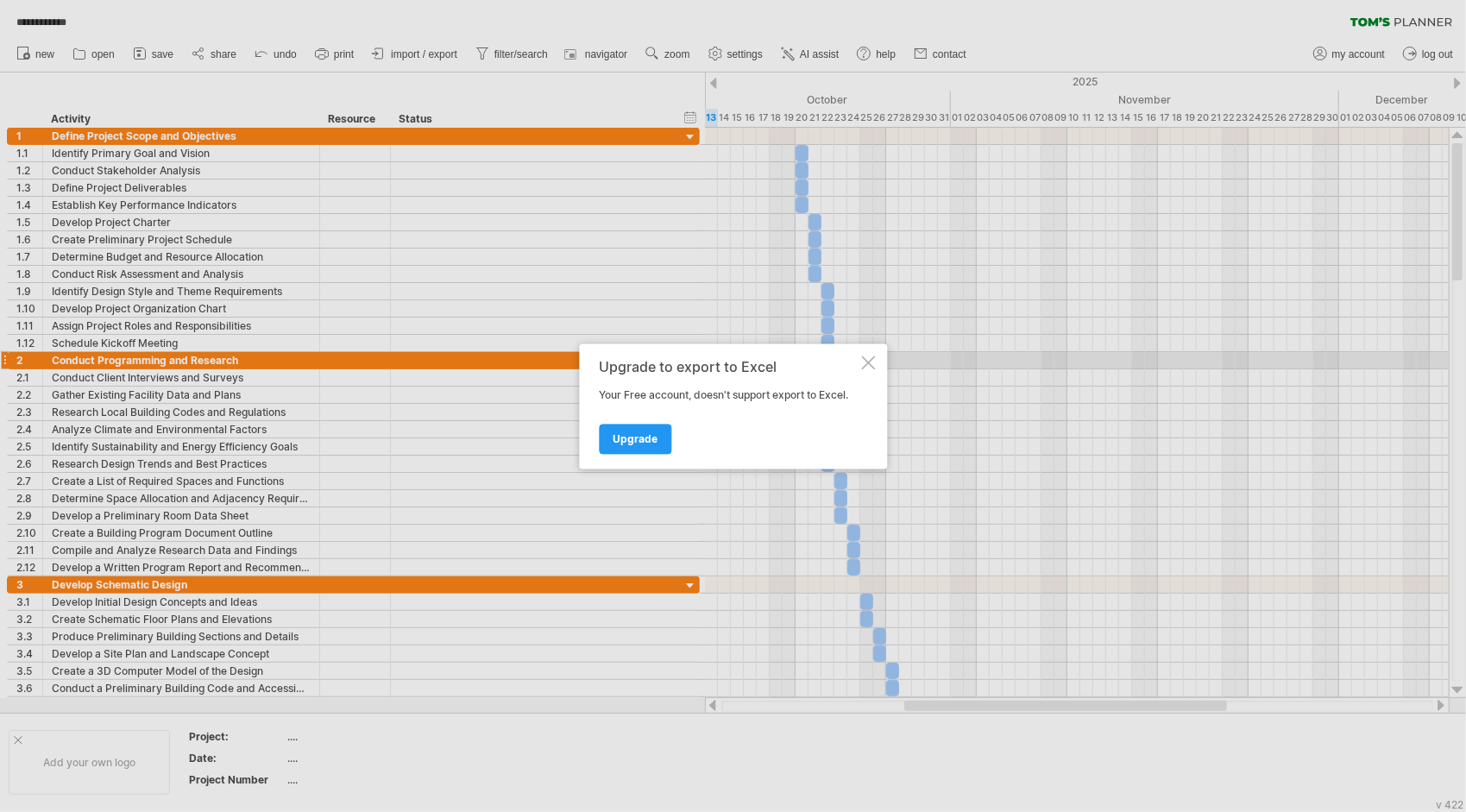
click at [869, 364] on div at bounding box center [867, 362] width 14 height 14
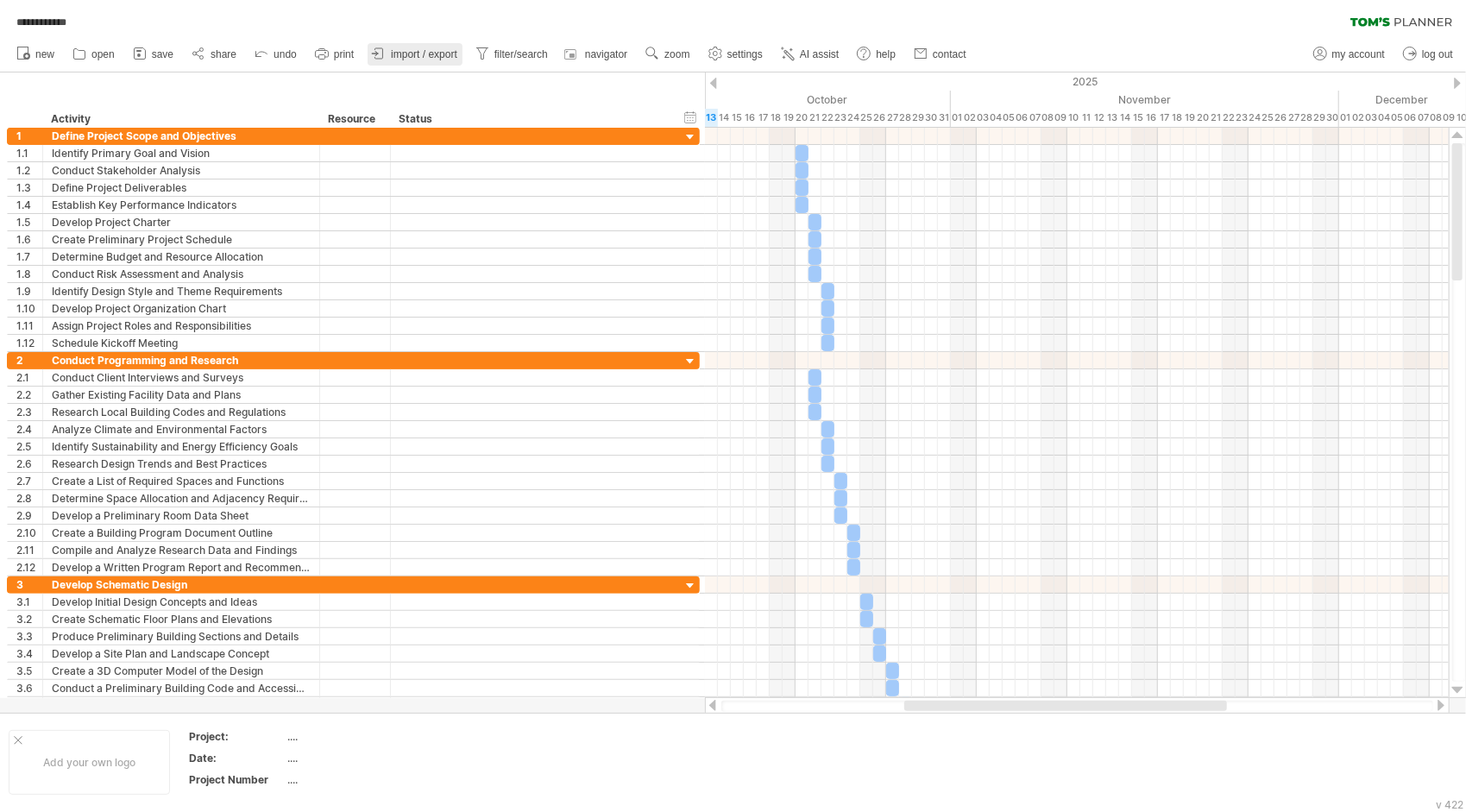
click at [434, 46] on link "import / export" at bounding box center [414, 54] width 95 height 22
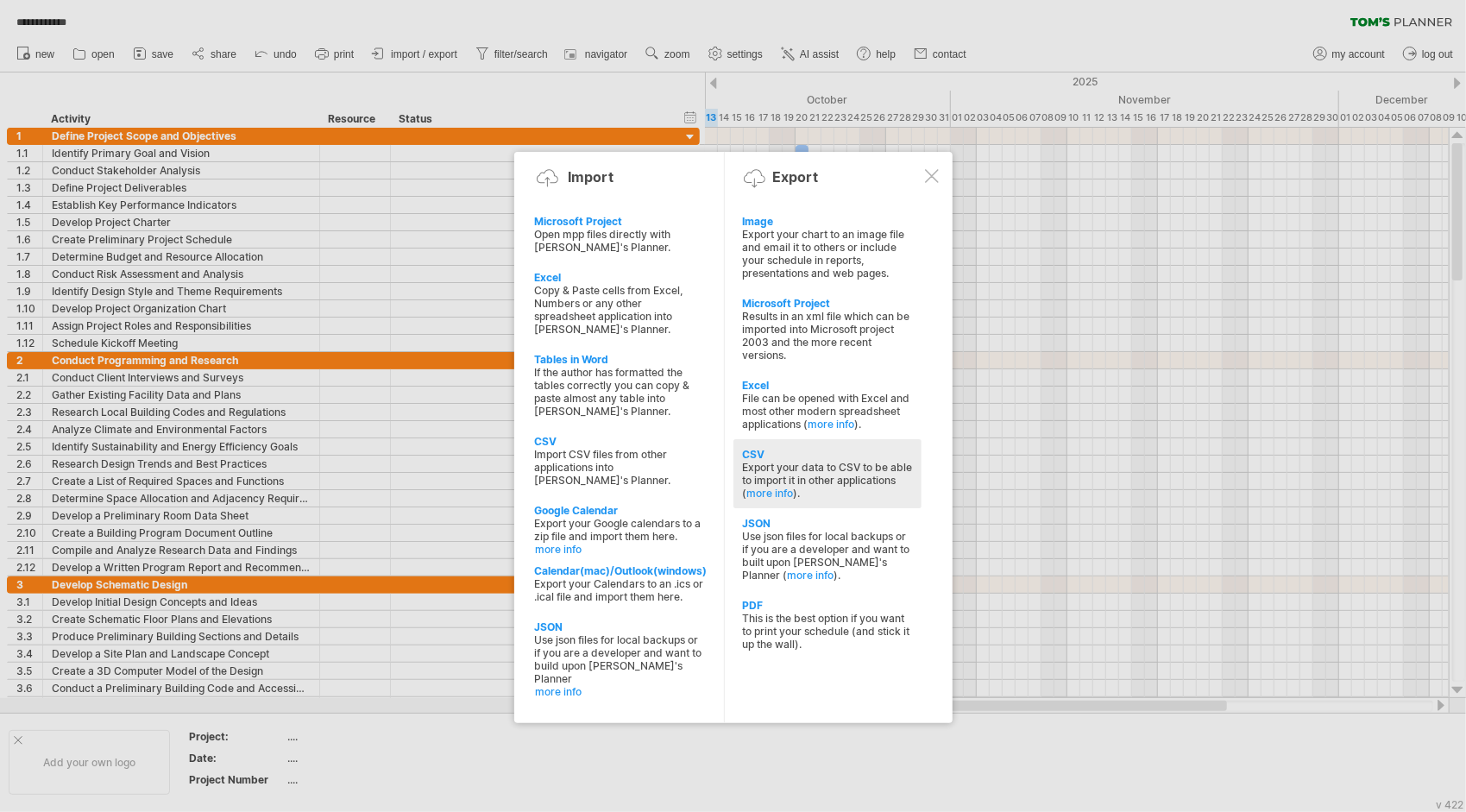
click at [837, 484] on div "CSV Export your data to CSV to be able to import it in other applications ( mor…" at bounding box center [828, 473] width 188 height 69
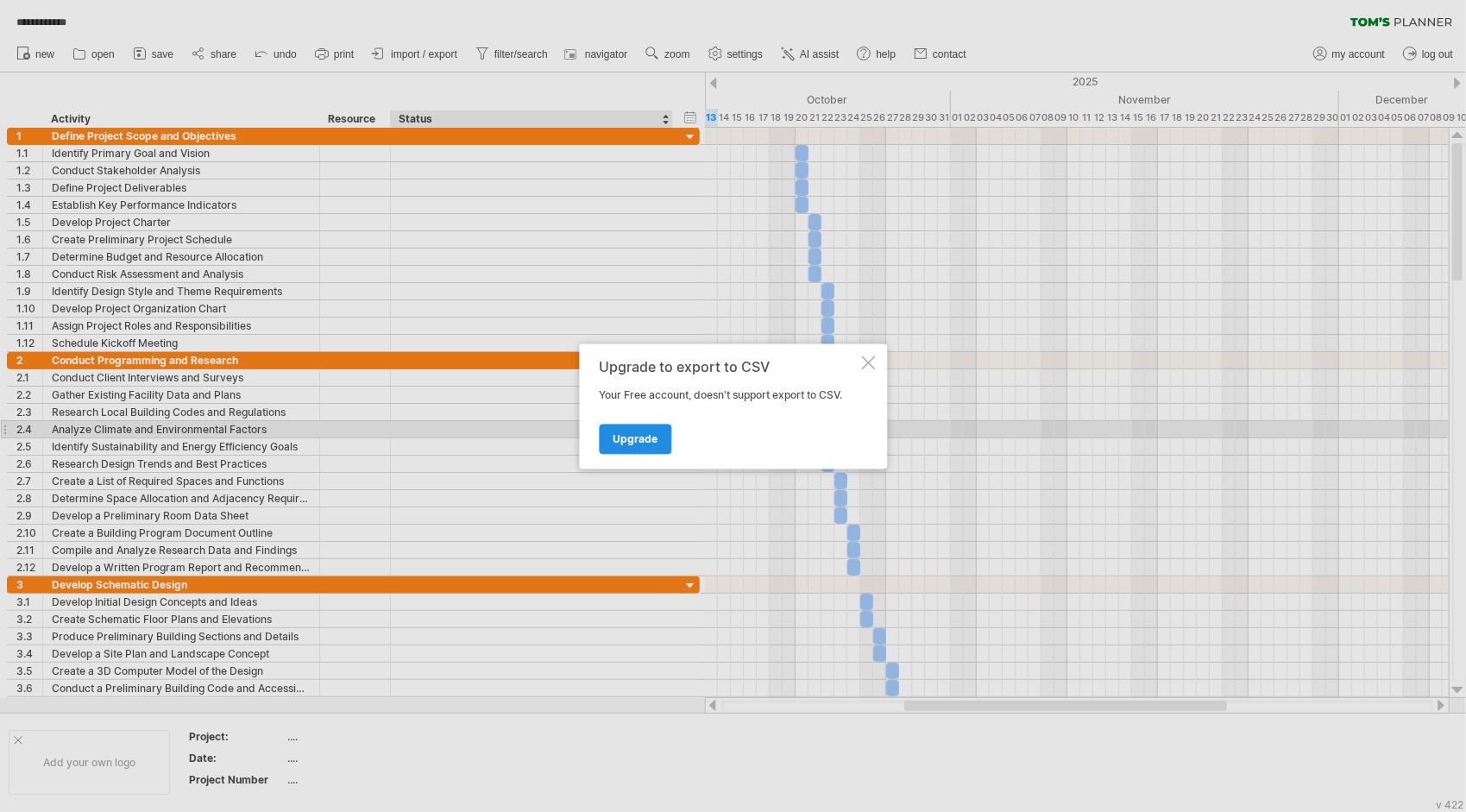
click at [650, 438] on span "Upgrade" at bounding box center [634, 439] width 45 height 13
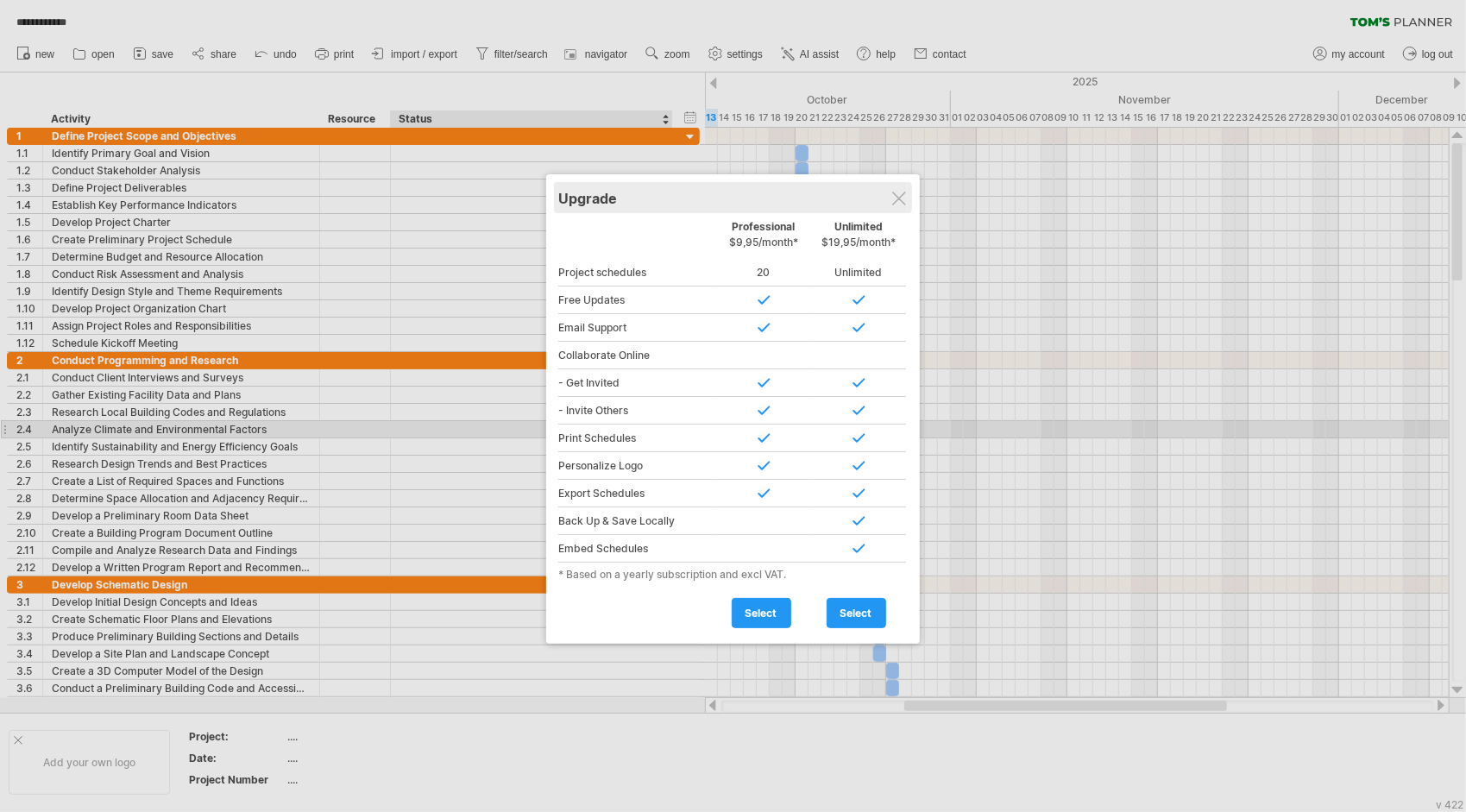
click at [897, 205] on div "Upgrade" at bounding box center [733, 198] width 350 height 31
click at [901, 191] on div at bounding box center [899, 198] width 14 height 14
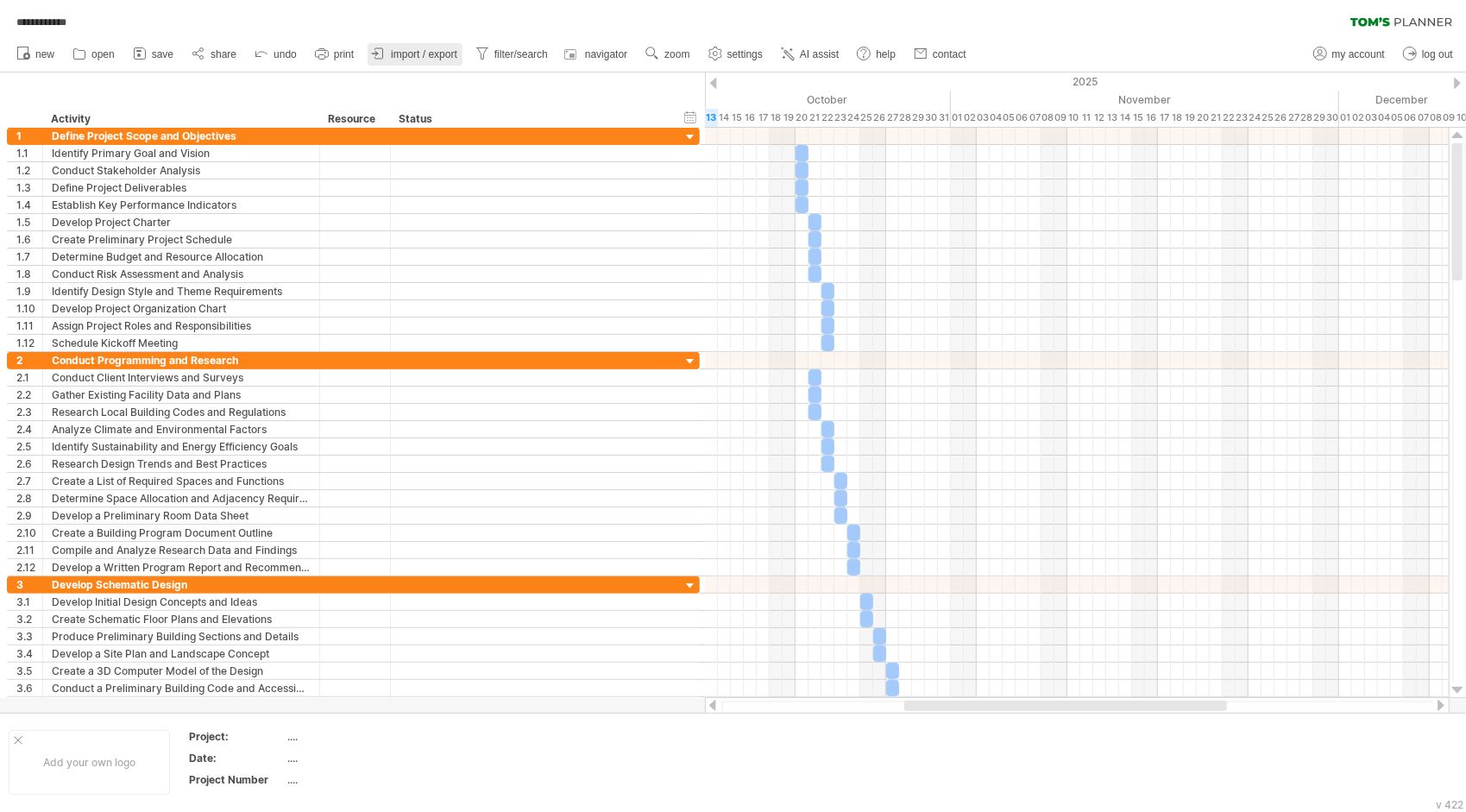
click at [427, 57] on span "import / export" at bounding box center [425, 53] width 66 height 12
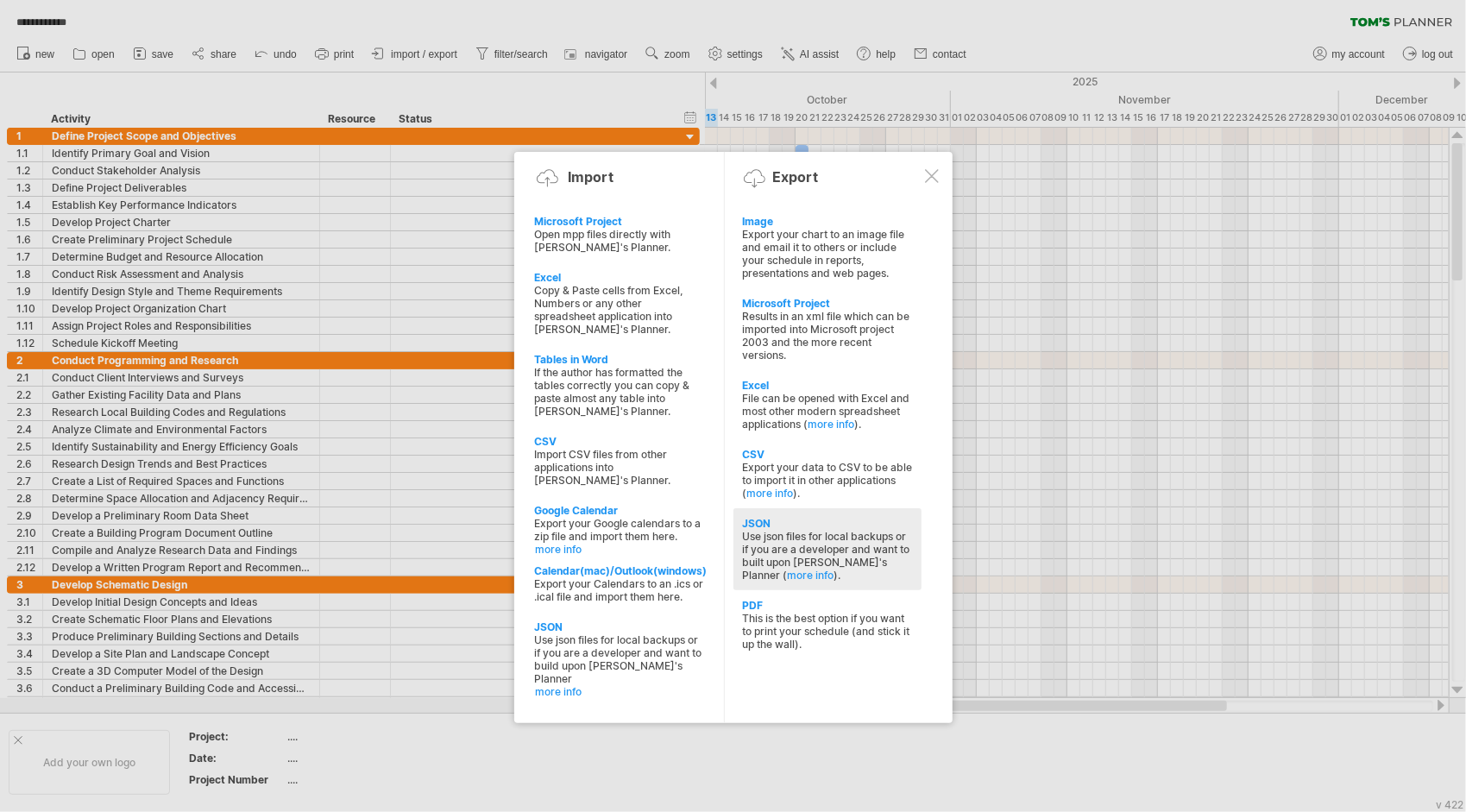
click at [872, 529] on div "Use json files for local backups or if you are a developer and want to built up…" at bounding box center [828, 555] width 171 height 52
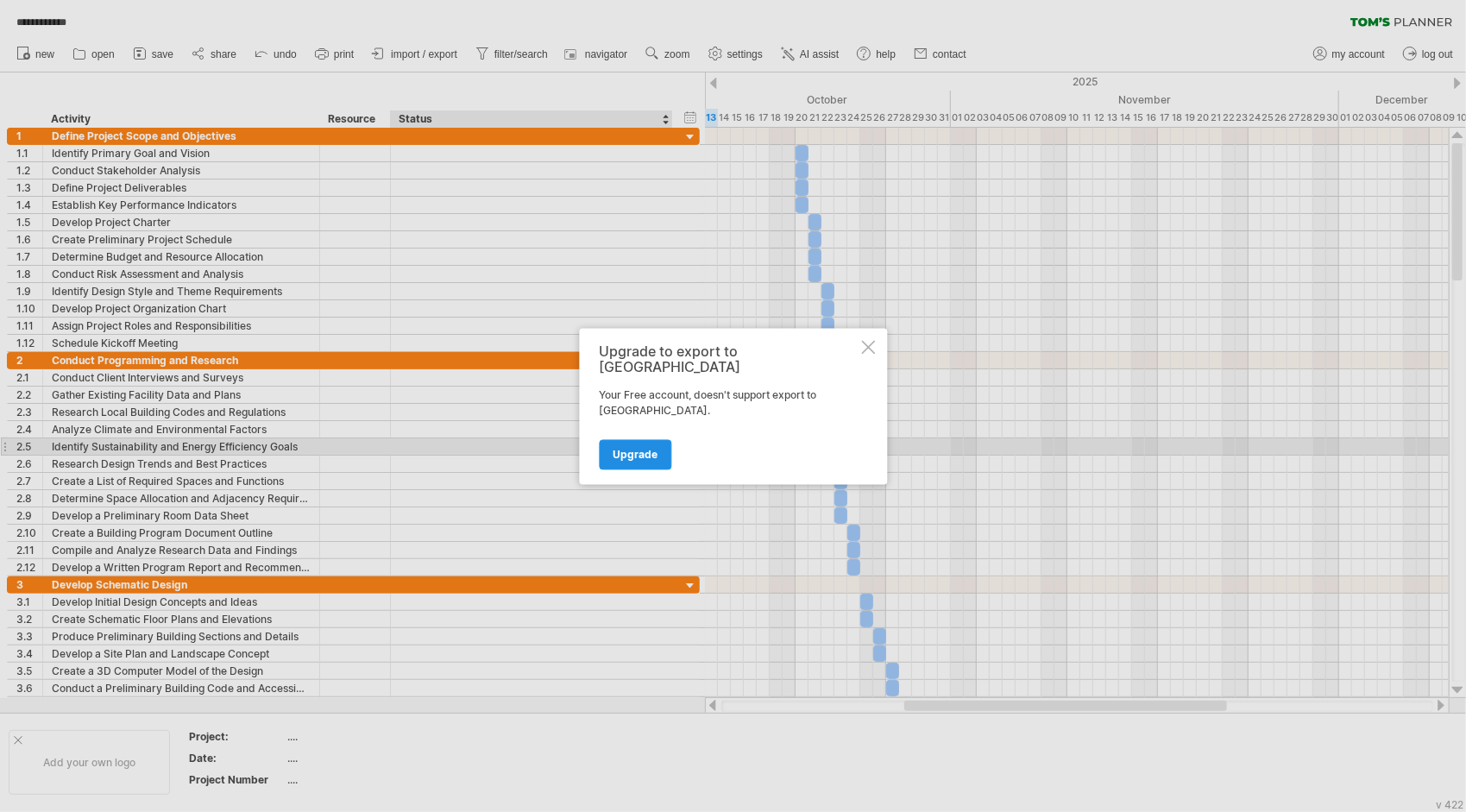
click at [626, 447] on link "Upgrade" at bounding box center [634, 454] width 73 height 30
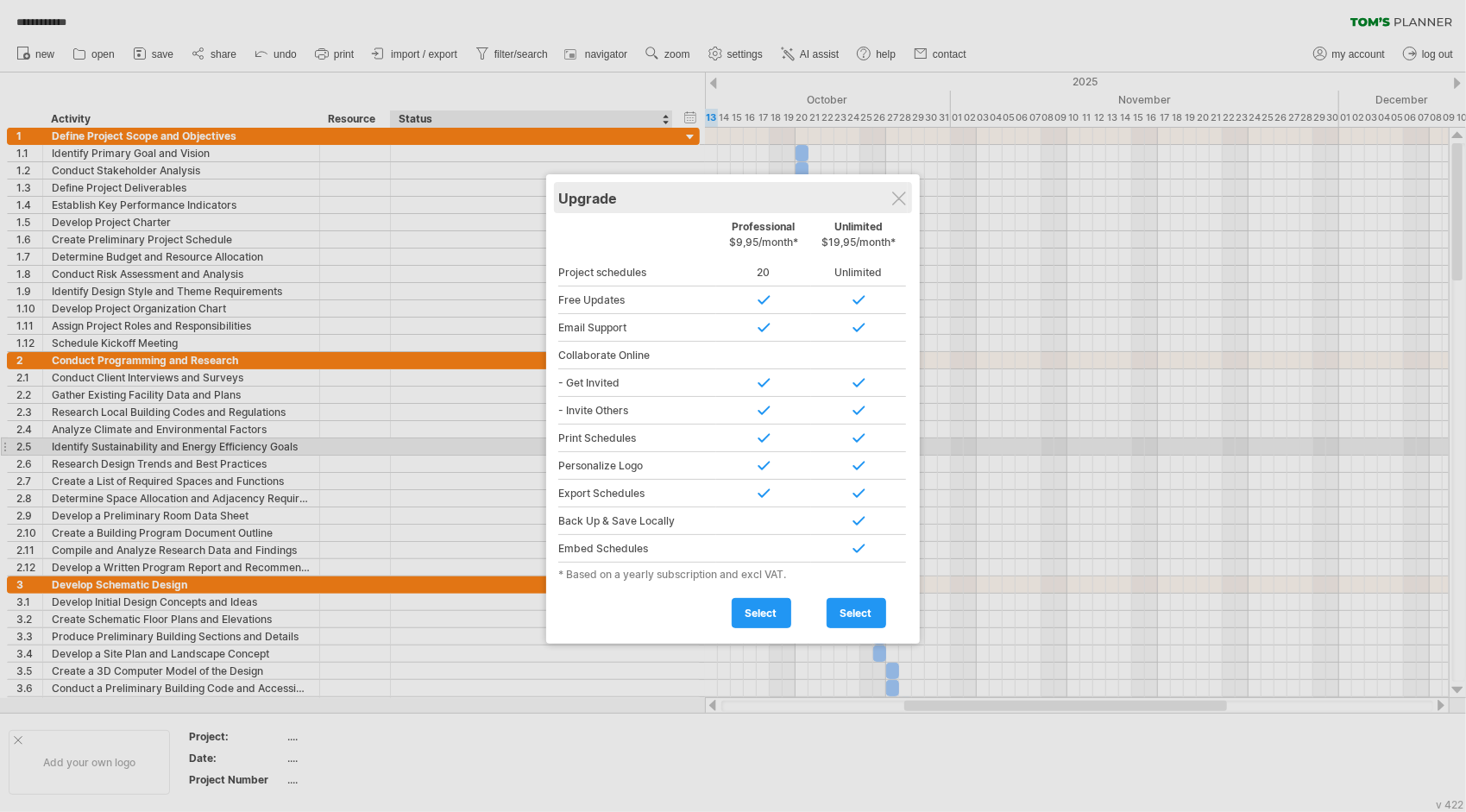
click at [906, 191] on div "Upgrade" at bounding box center [733, 198] width 350 height 31
click at [762, 668] on div at bounding box center [733, 406] width 1466 height 812
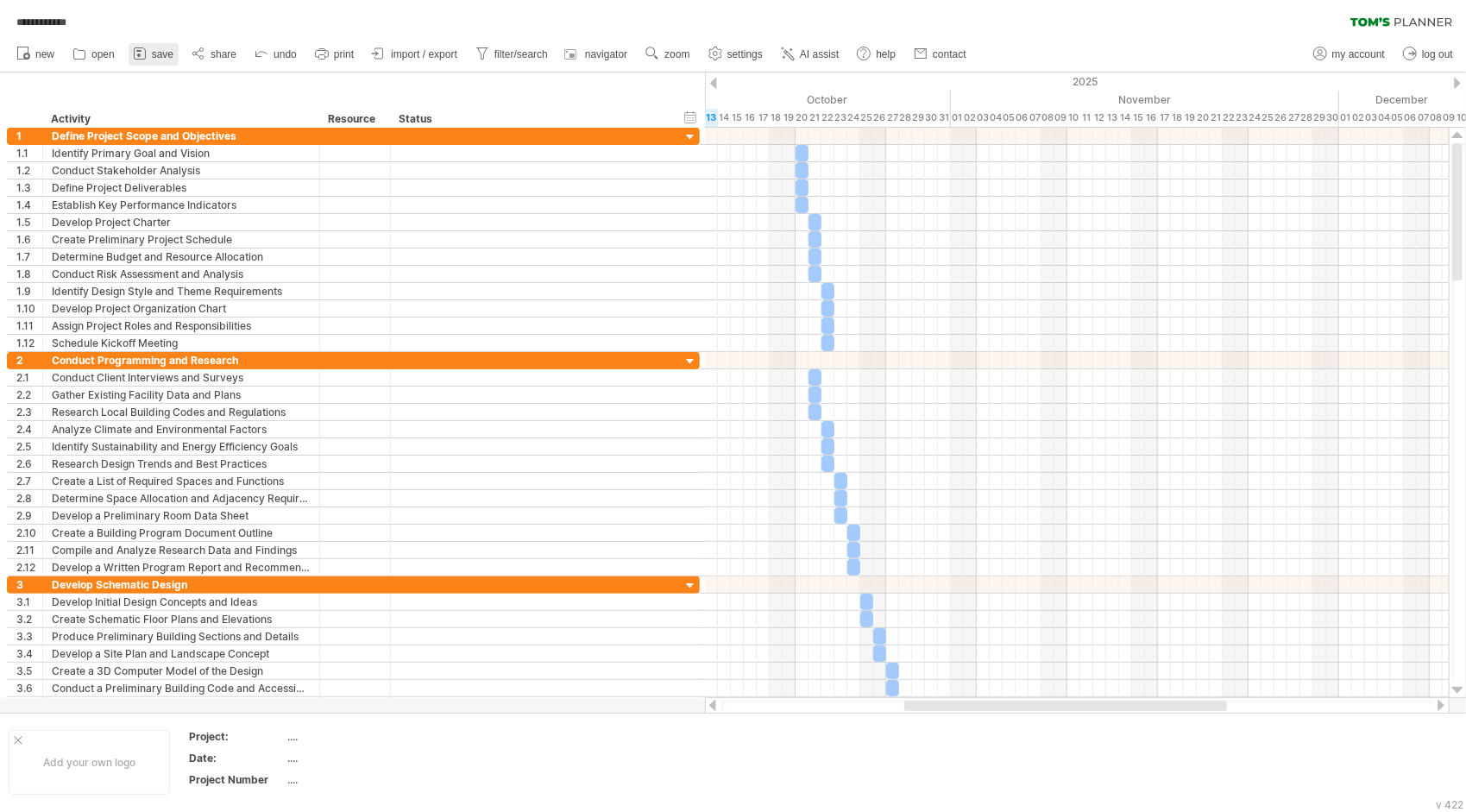
click at [161, 52] on span "save" at bounding box center [162, 53] width 21 height 12
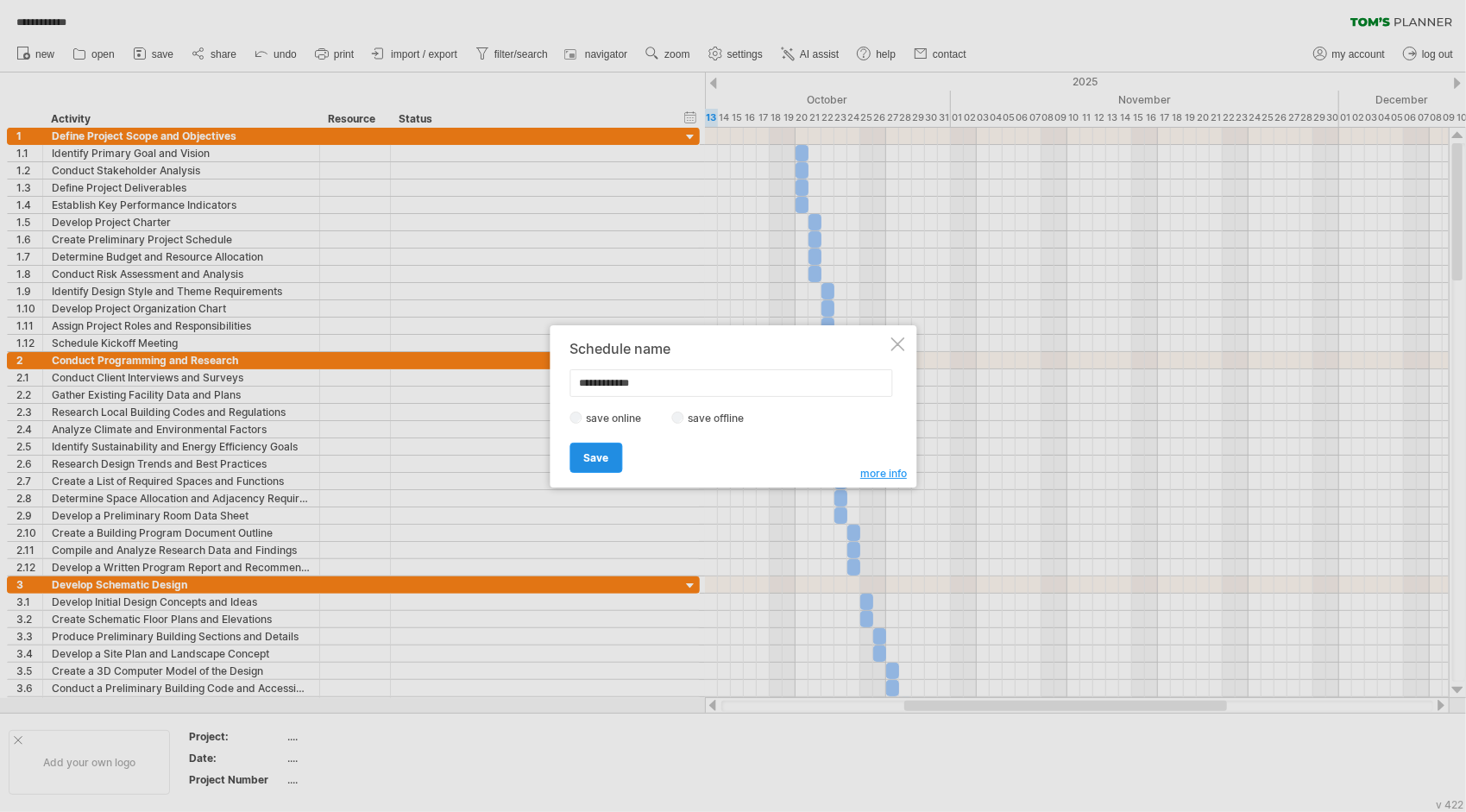
click at [580, 448] on link "Save" at bounding box center [596, 458] width 52 height 30
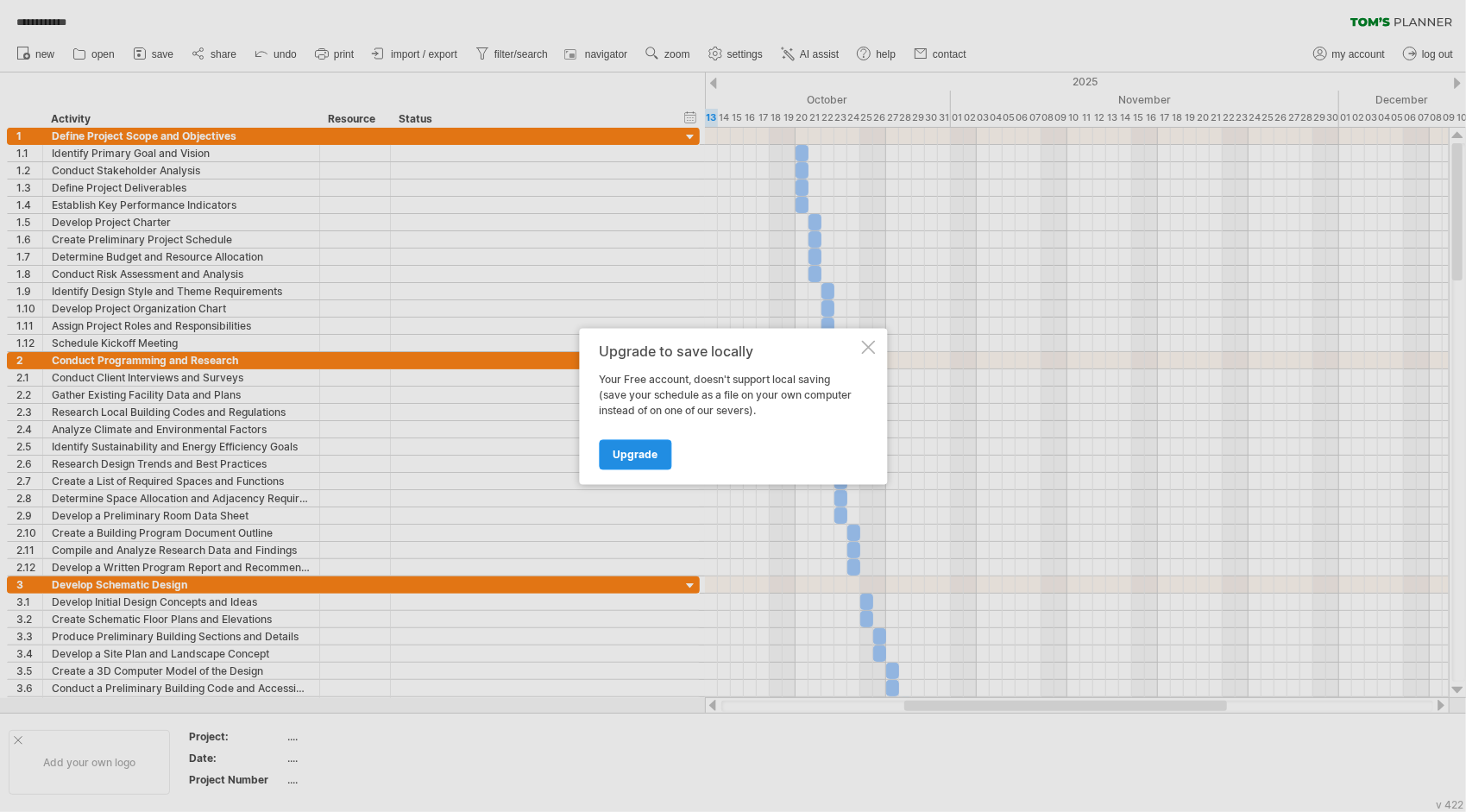
click at [654, 443] on link "Upgrade" at bounding box center [634, 454] width 73 height 30
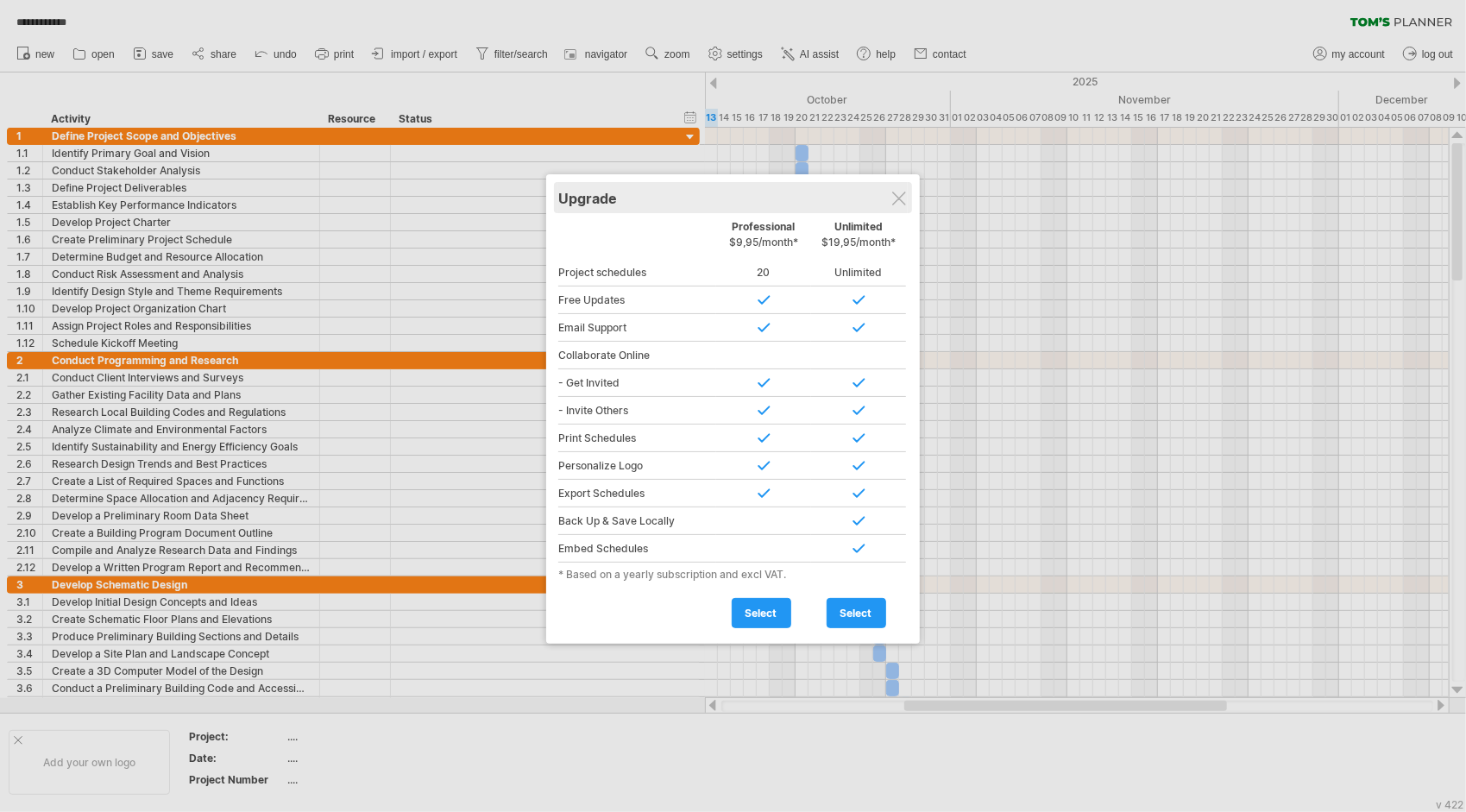
click at [908, 202] on div "Upgrade" at bounding box center [733, 198] width 350 height 31
click at [908, 192] on div "Upgrade" at bounding box center [733, 198] width 350 height 31
click at [887, 206] on div "Upgrade" at bounding box center [733, 198] width 350 height 31
click at [902, 190] on div "Upgrade" at bounding box center [733, 198] width 350 height 31
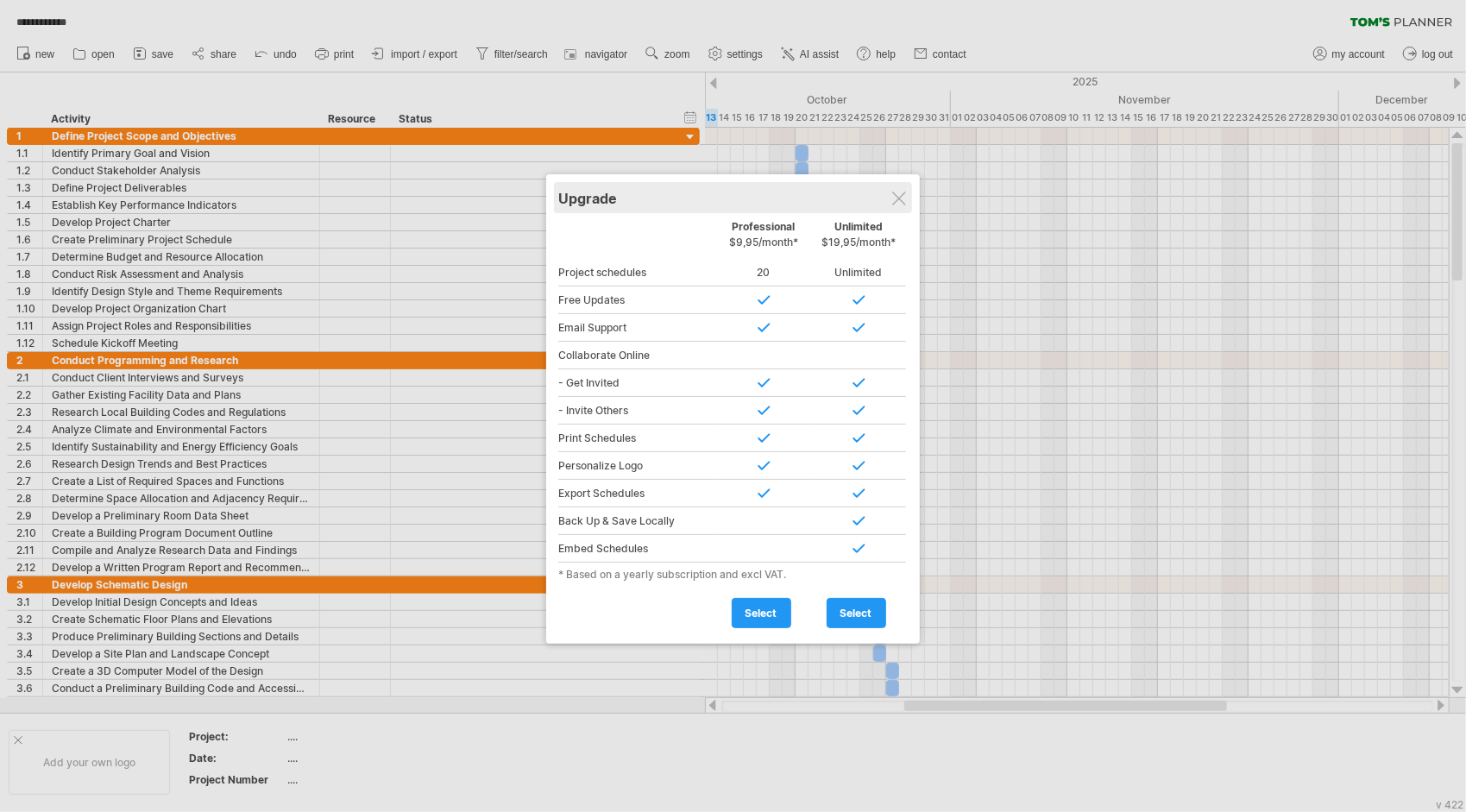
click at [902, 190] on div "Upgrade" at bounding box center [733, 198] width 350 height 31
click at [515, 584] on div at bounding box center [733, 406] width 1466 height 812
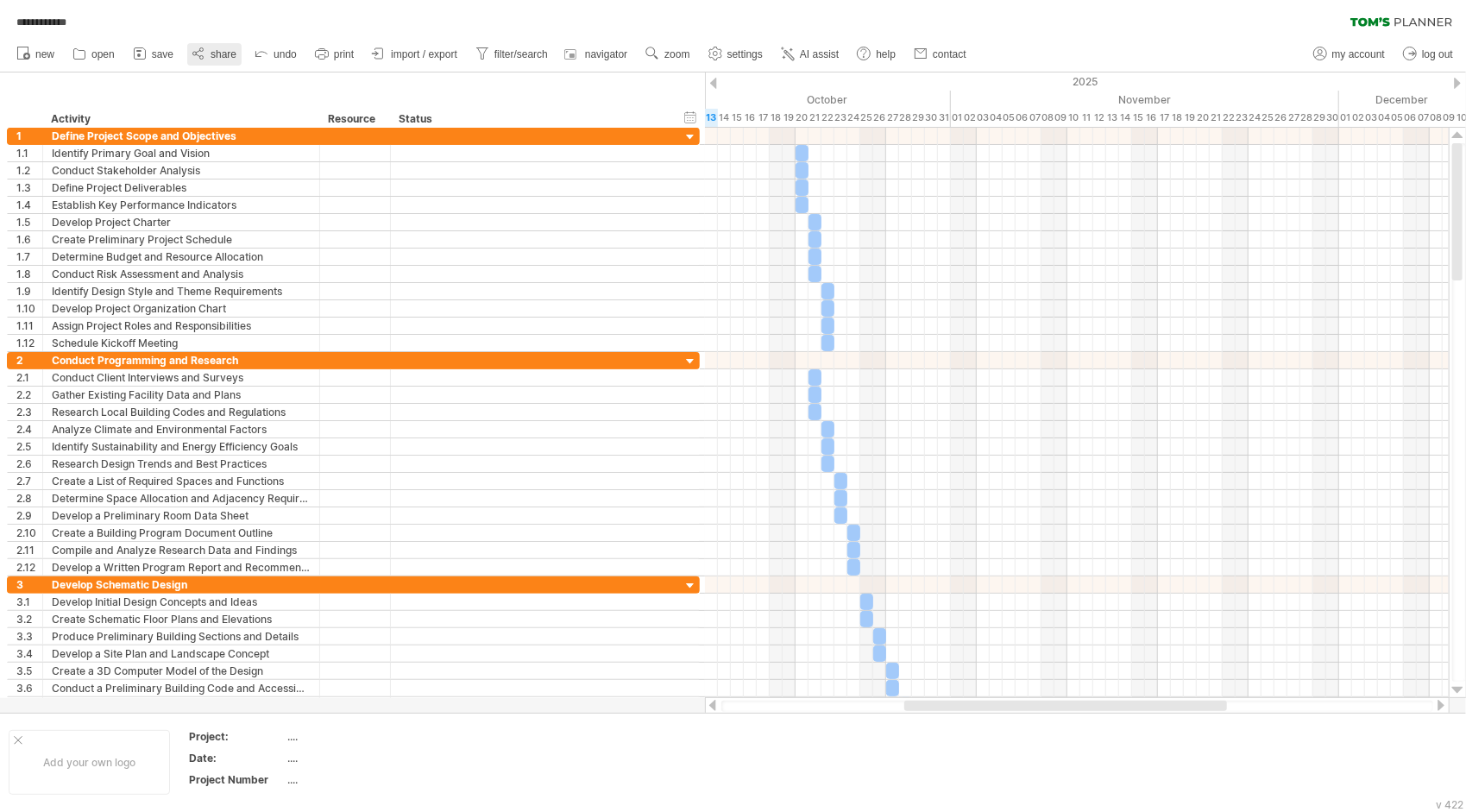
click at [215, 59] on span "share" at bounding box center [224, 53] width 26 height 12
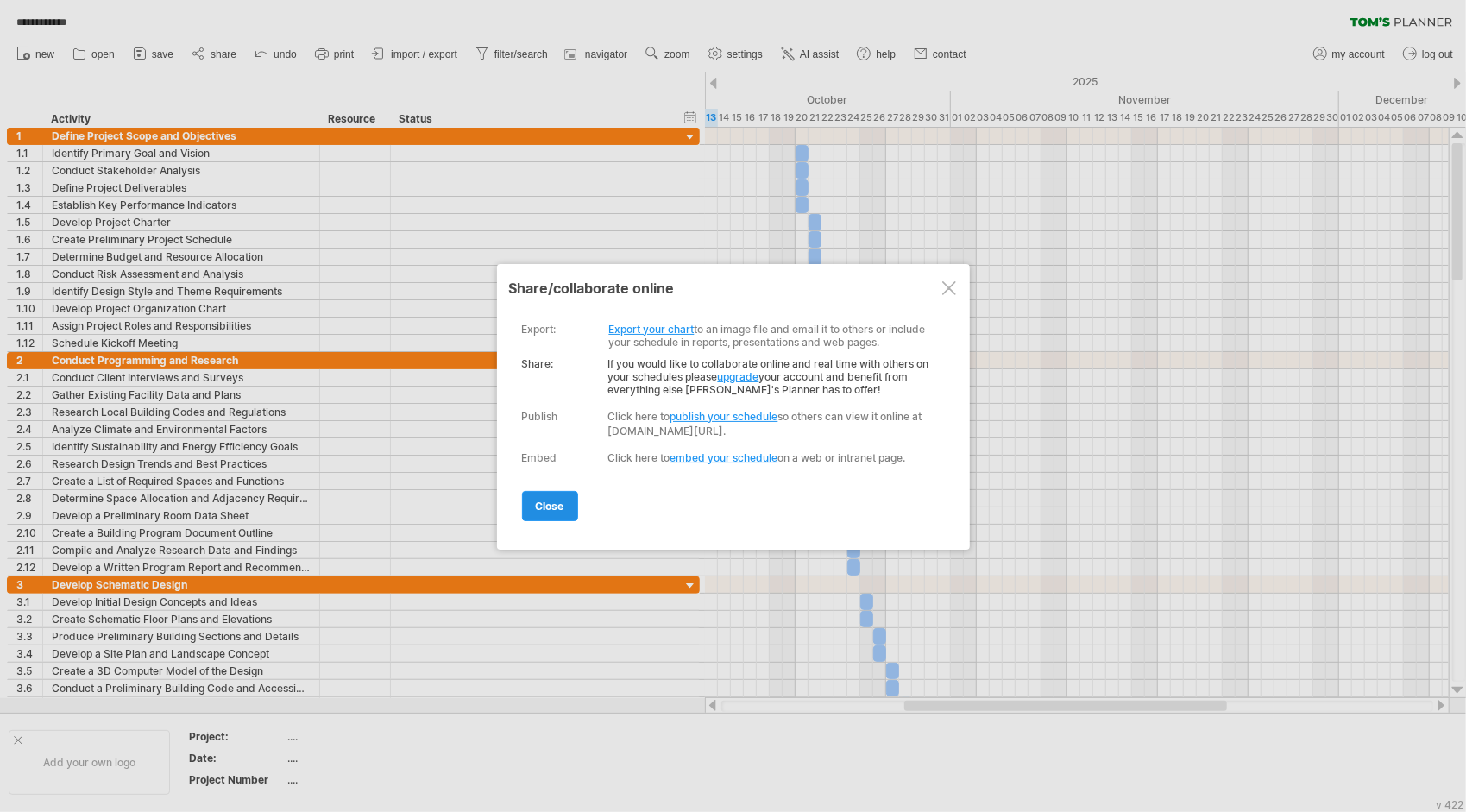
click at [559, 500] on span "close" at bounding box center [550, 506] width 29 height 13
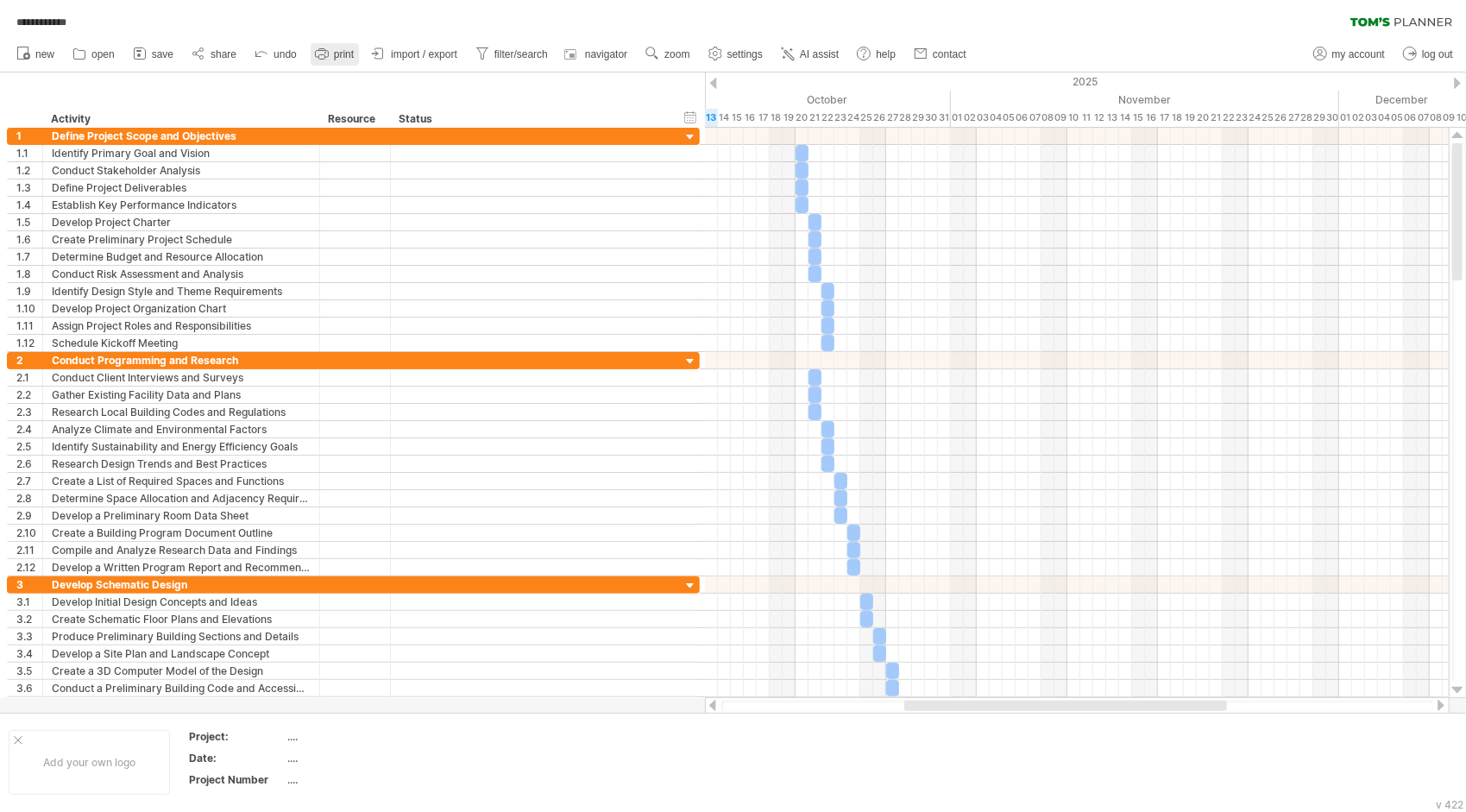
click at [343, 57] on span "print" at bounding box center [344, 53] width 20 height 12
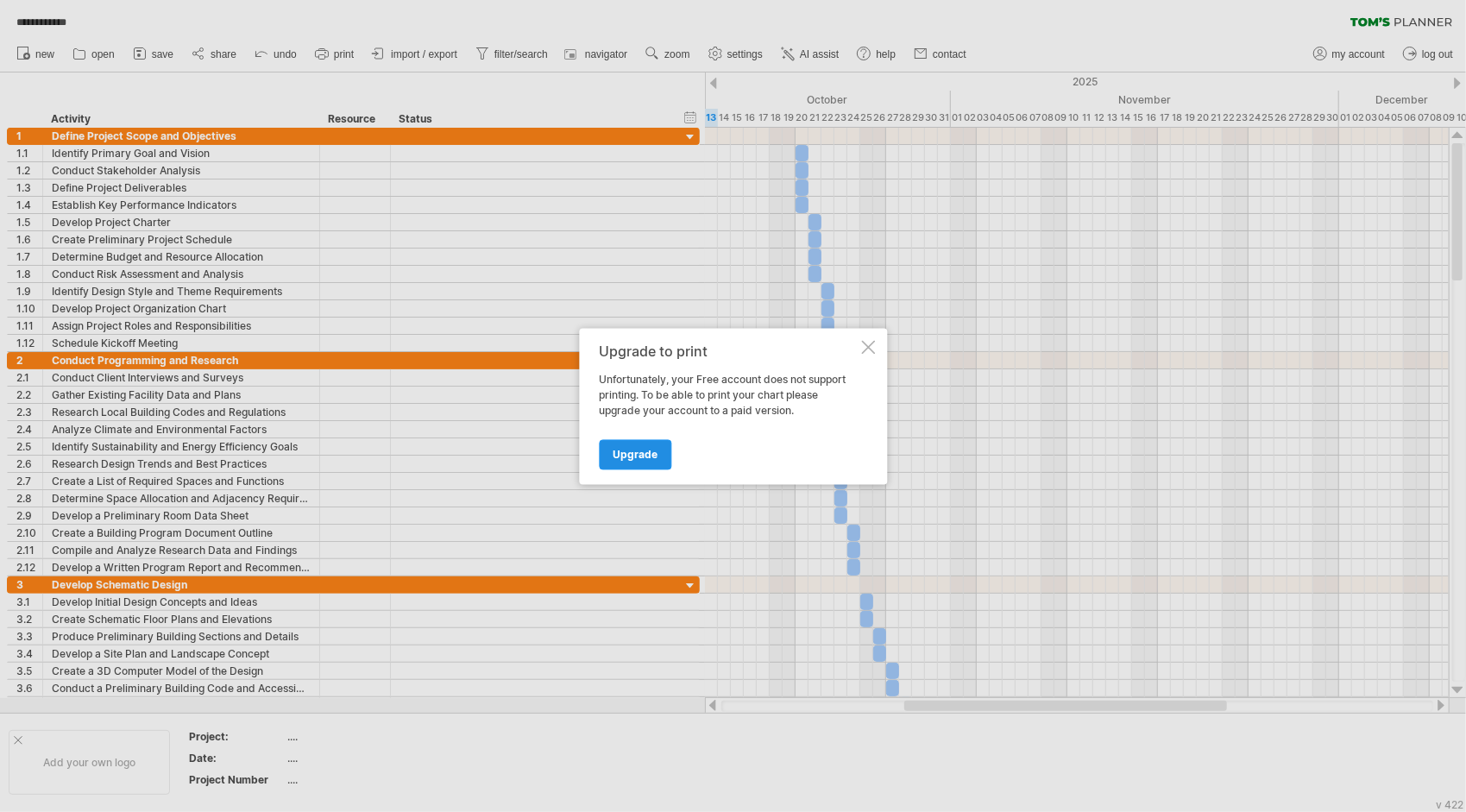
click at [619, 449] on span "Upgrade" at bounding box center [634, 454] width 45 height 13
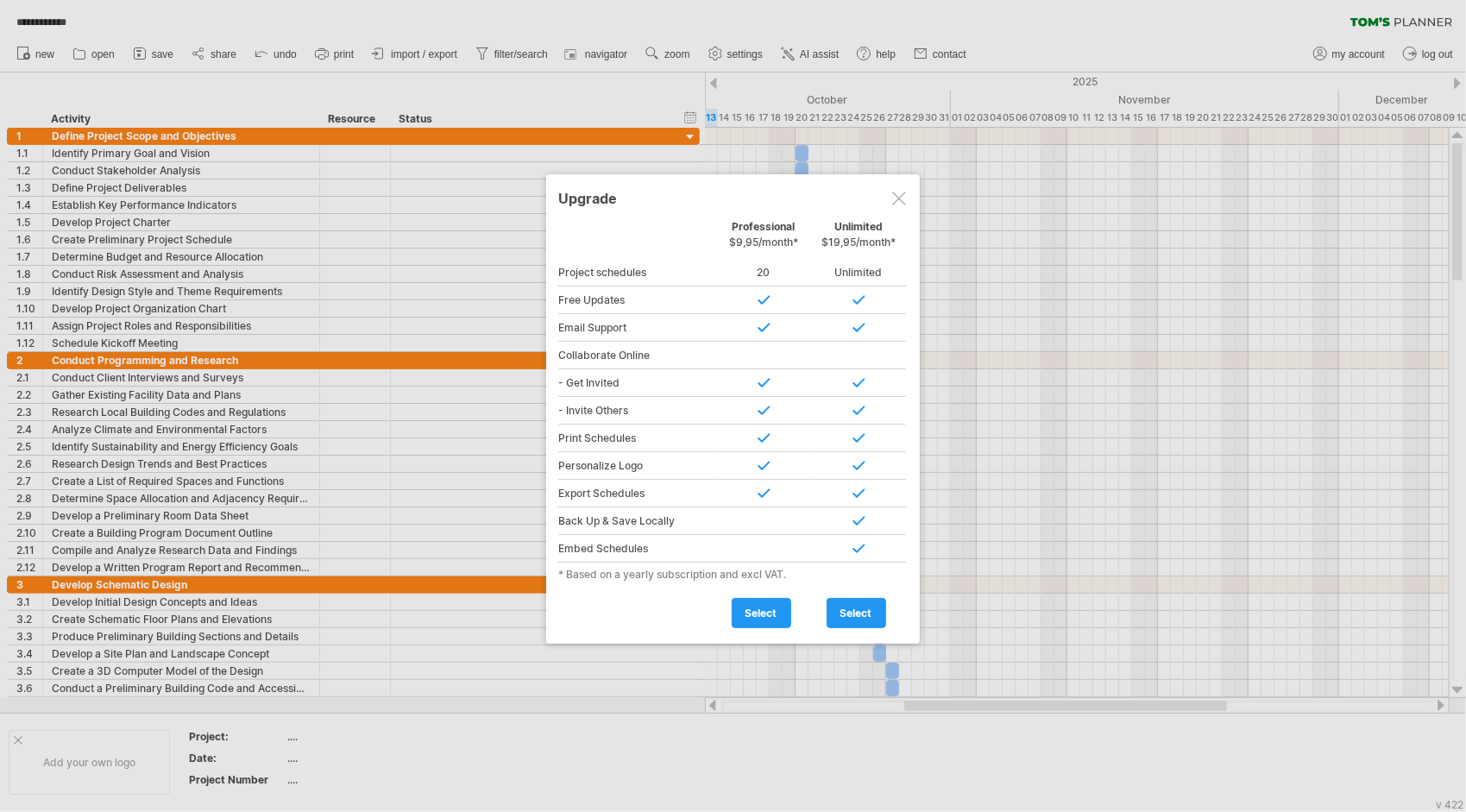
click at [442, 592] on div at bounding box center [733, 406] width 1466 height 812
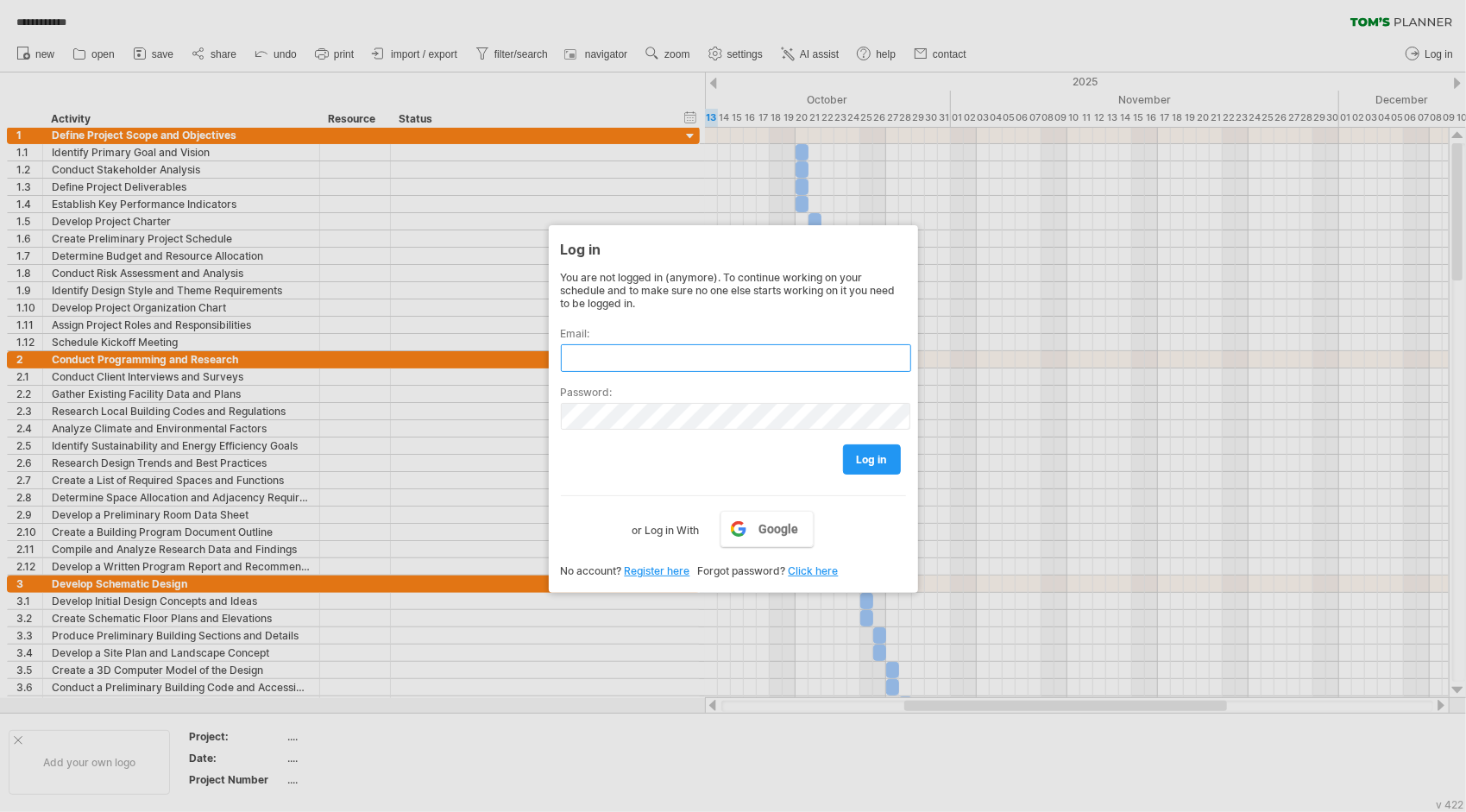
click at [668, 349] on input "text" at bounding box center [736, 358] width 351 height 28
type input "**********"
click at [763, 522] on span "Google" at bounding box center [779, 528] width 40 height 14
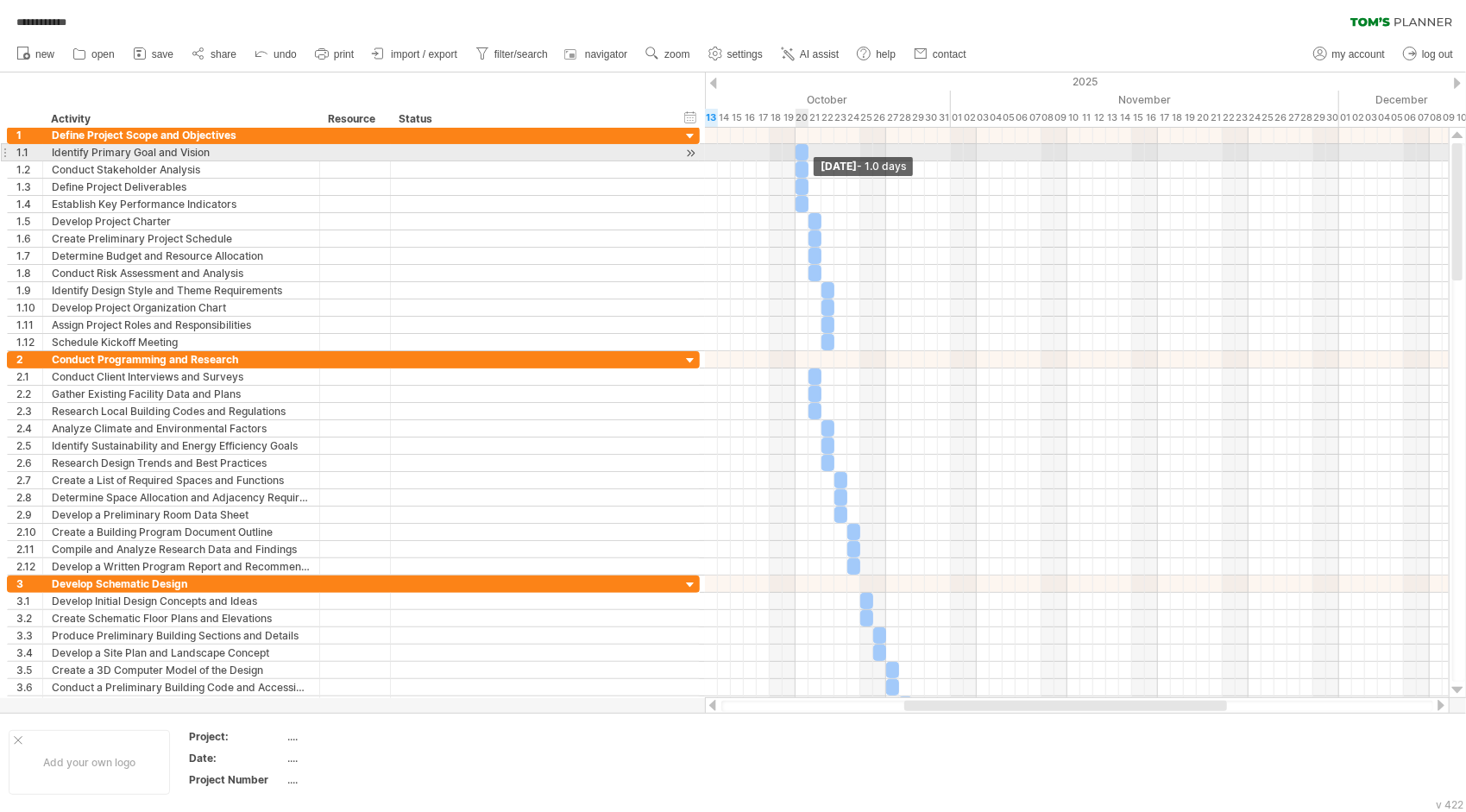
click at [809, 157] on span at bounding box center [808, 153] width 6 height 17
